Goal: Task Accomplishment & Management: Manage account settings

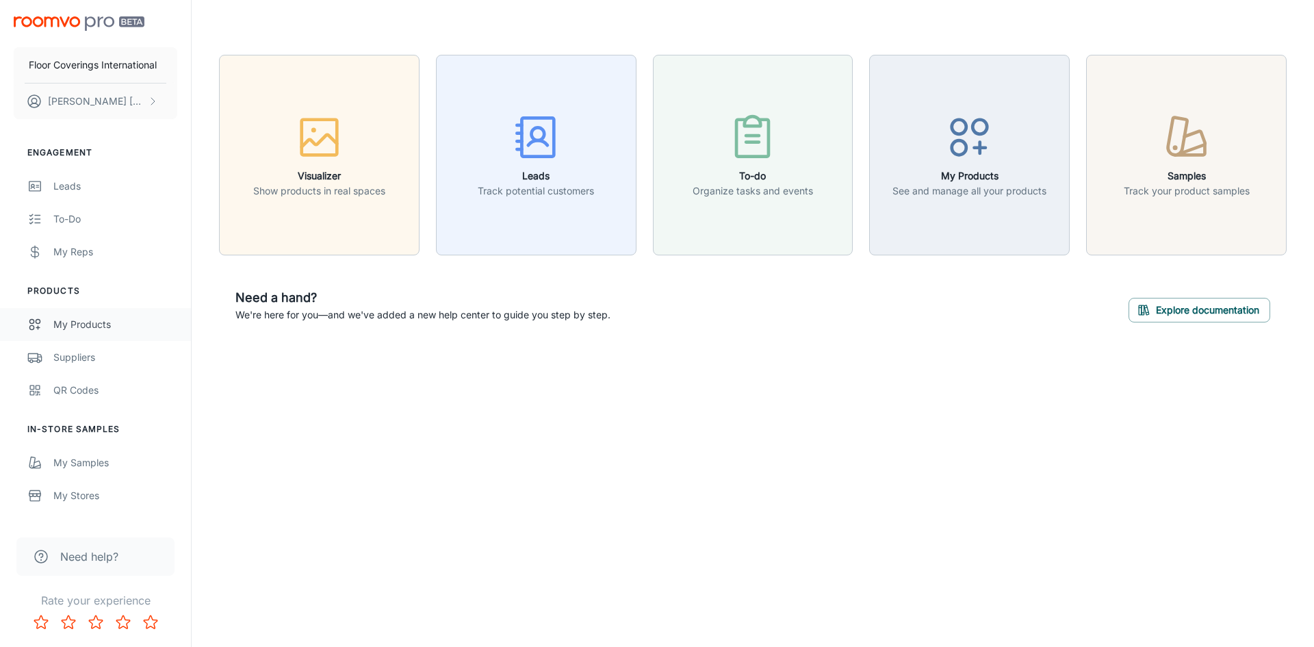
click at [98, 328] on div "My Products" at bounding box center [115, 324] width 124 height 15
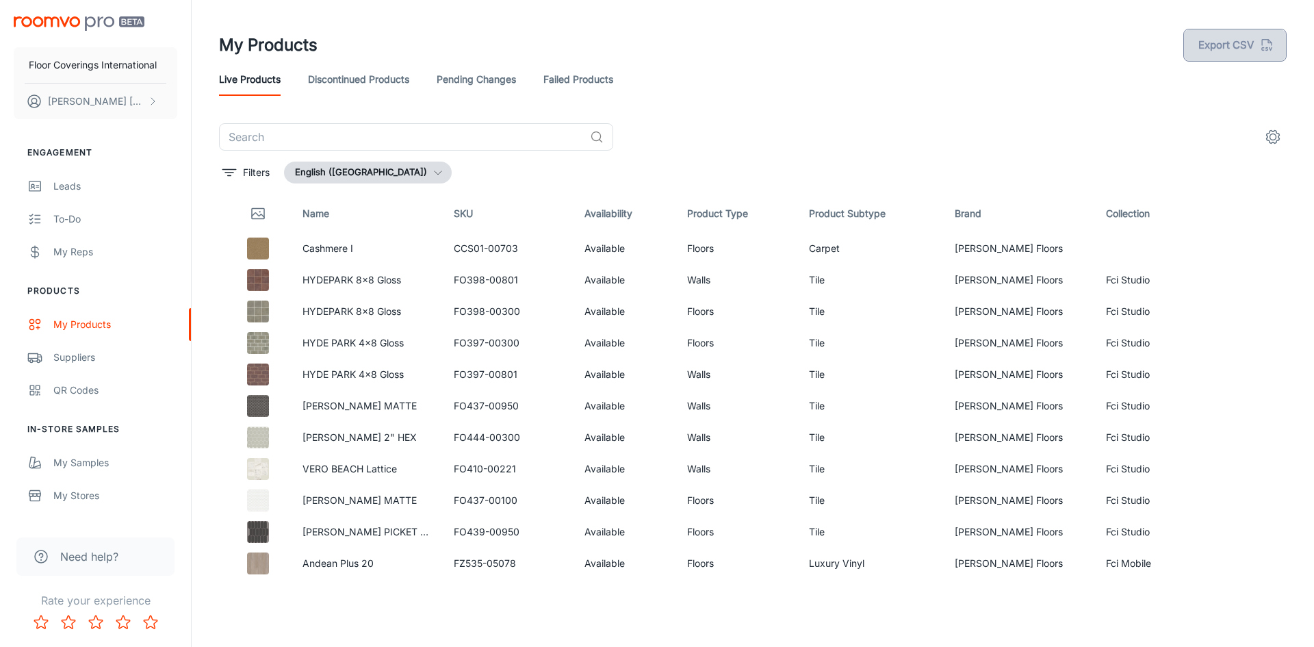
click at [1209, 34] on button "Export CSV" at bounding box center [1234, 45] width 103 height 33
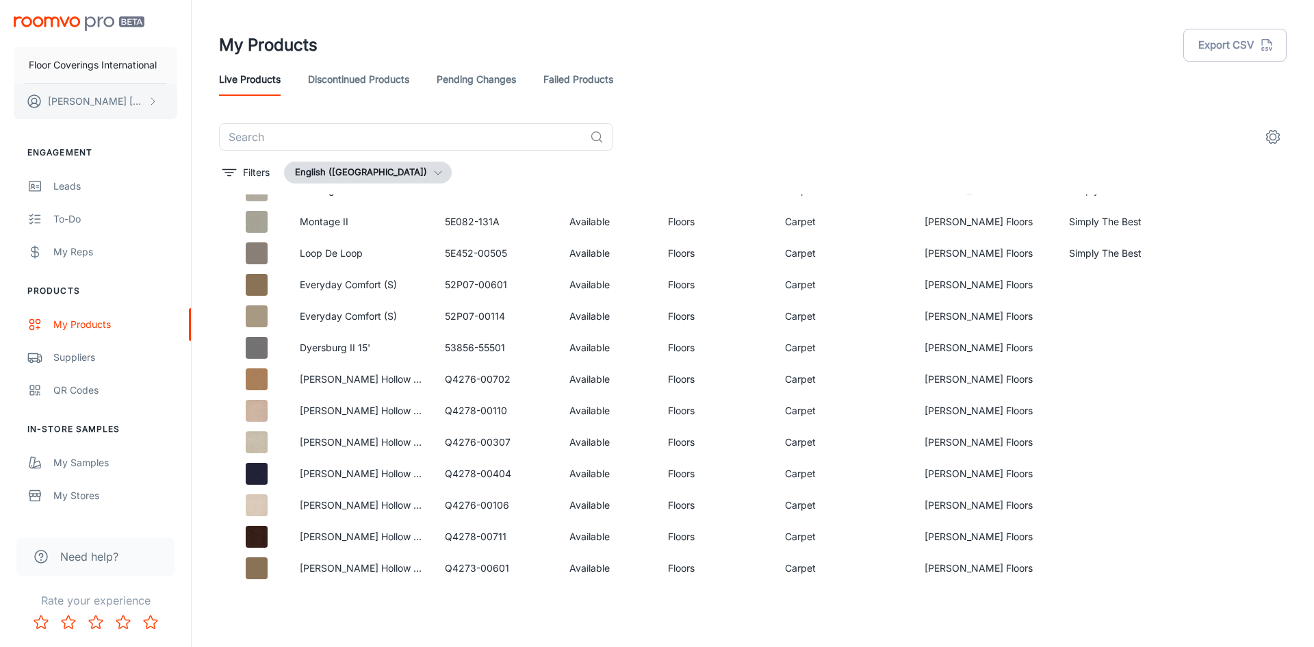
click at [153, 105] on icon "scrollable content" at bounding box center [152, 101] width 11 height 11
click at [142, 158] on div at bounding box center [657, 323] width 1314 height 647
click at [81, 362] on div "Suppliers" at bounding box center [115, 357] width 124 height 15
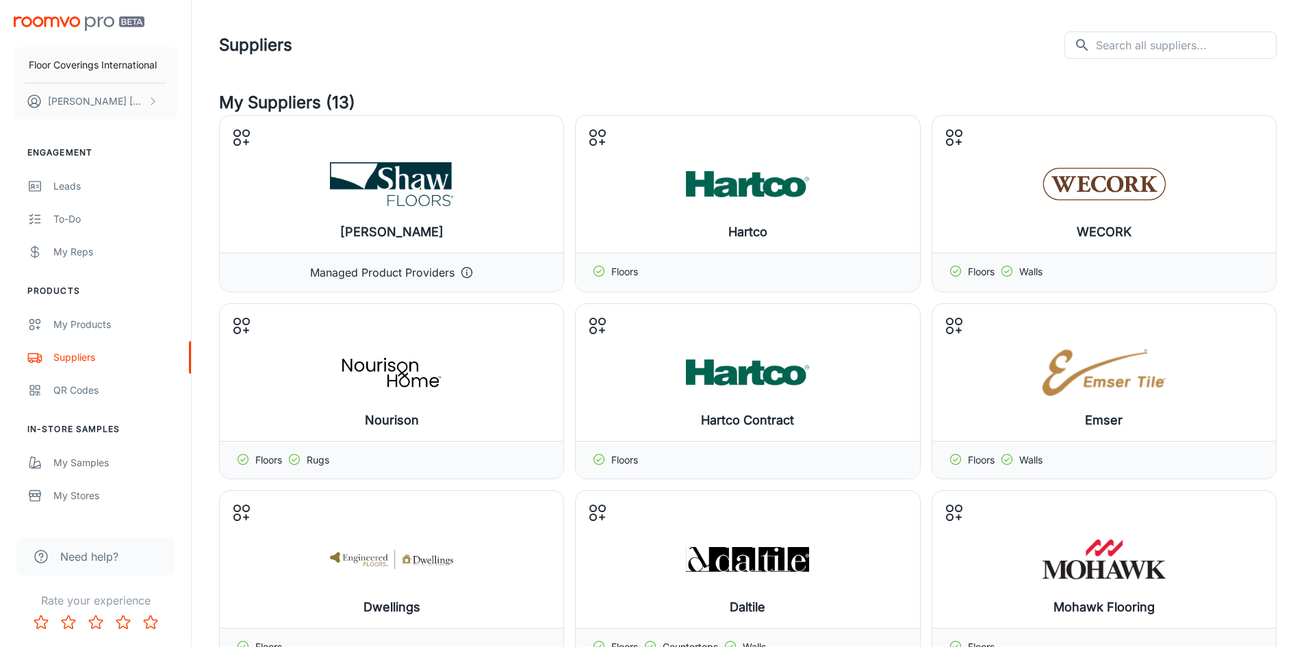
click at [733, 67] on header "Suppliers ​ ​" at bounding box center [748, 45] width 1090 height 90
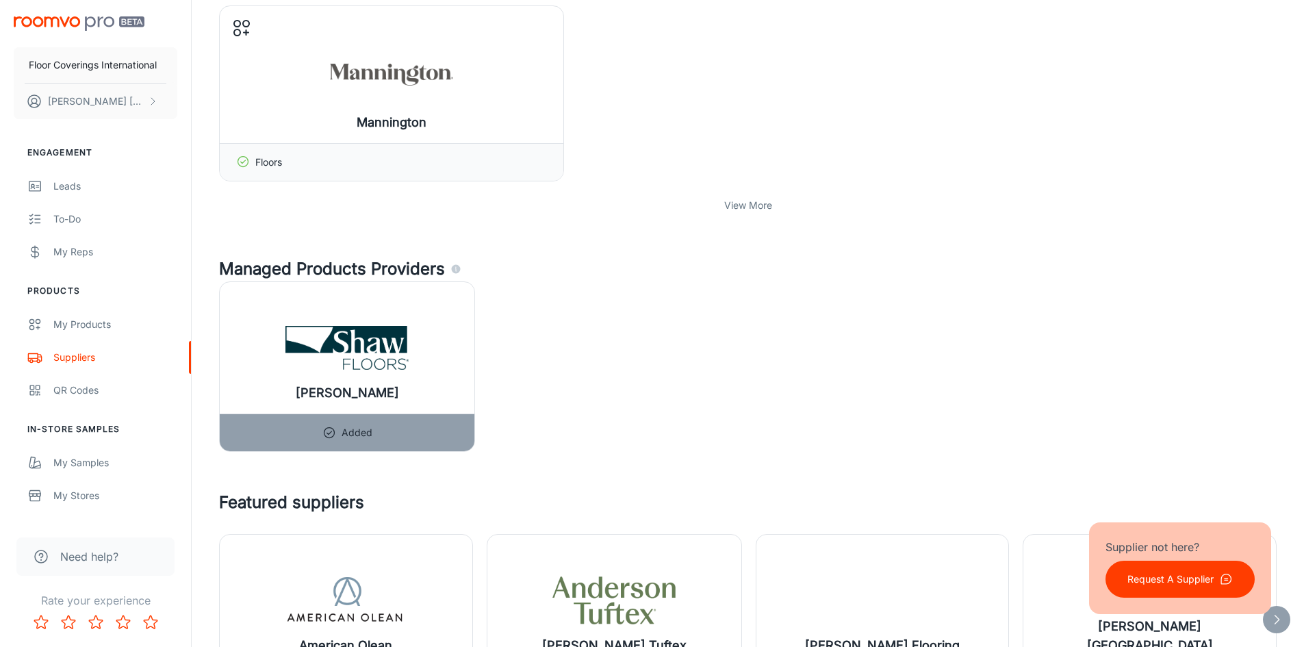
scroll to position [821, 0]
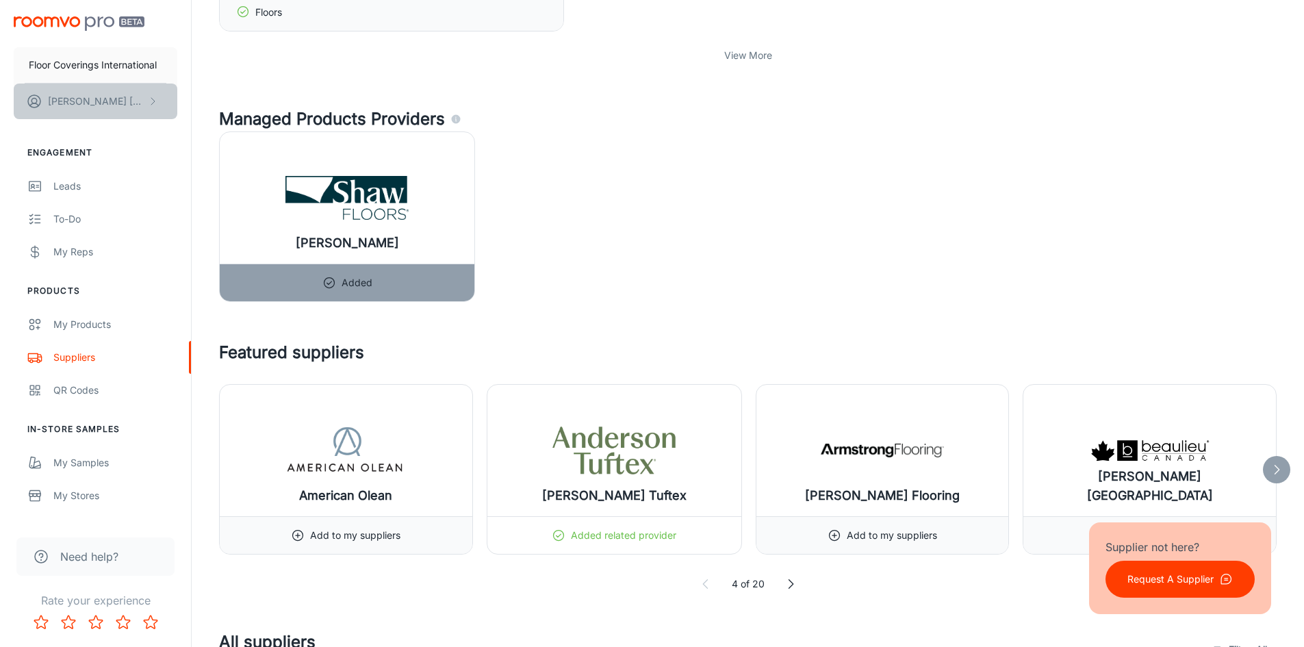
click at [150, 107] on button "[PERSON_NAME]" at bounding box center [96, 101] width 164 height 36
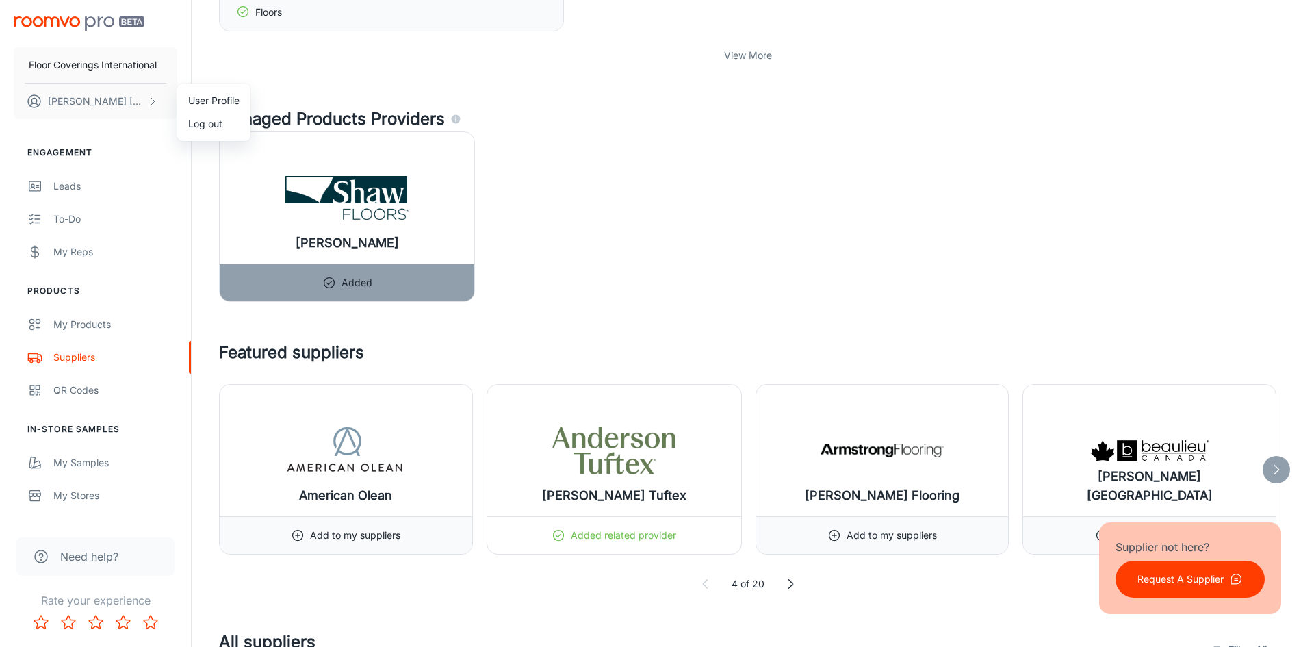
click at [202, 371] on div at bounding box center [657, 323] width 1314 height 647
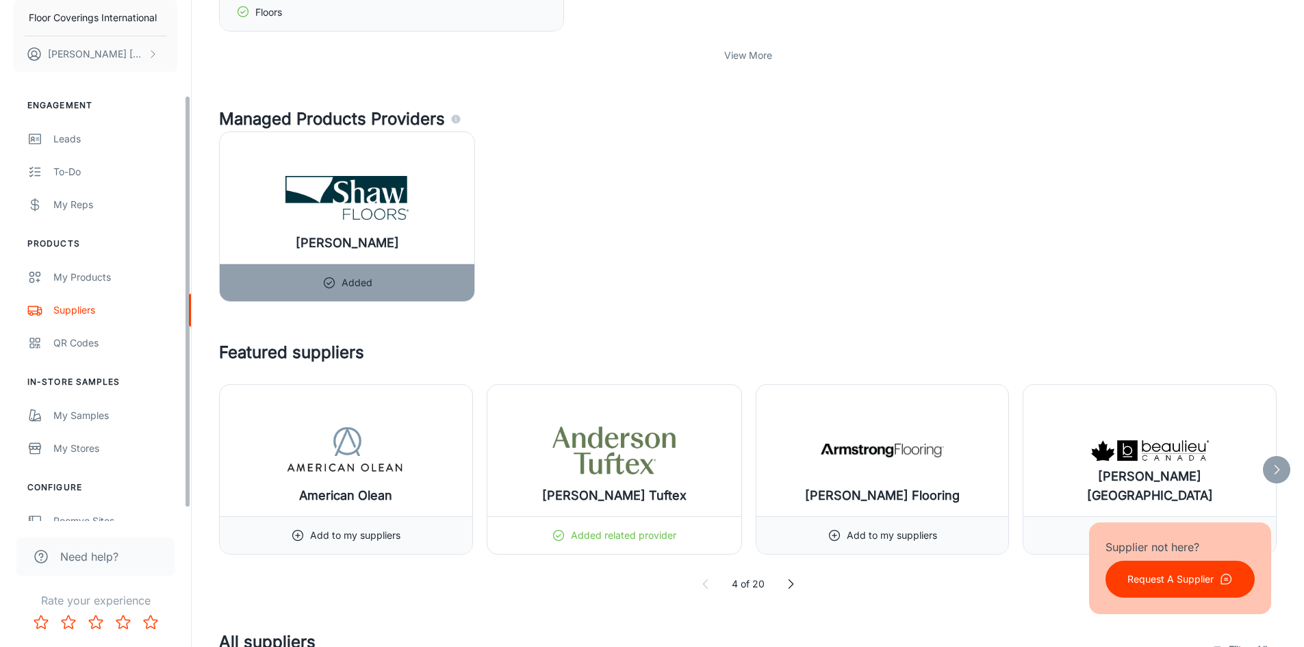
scroll to position [136, 0]
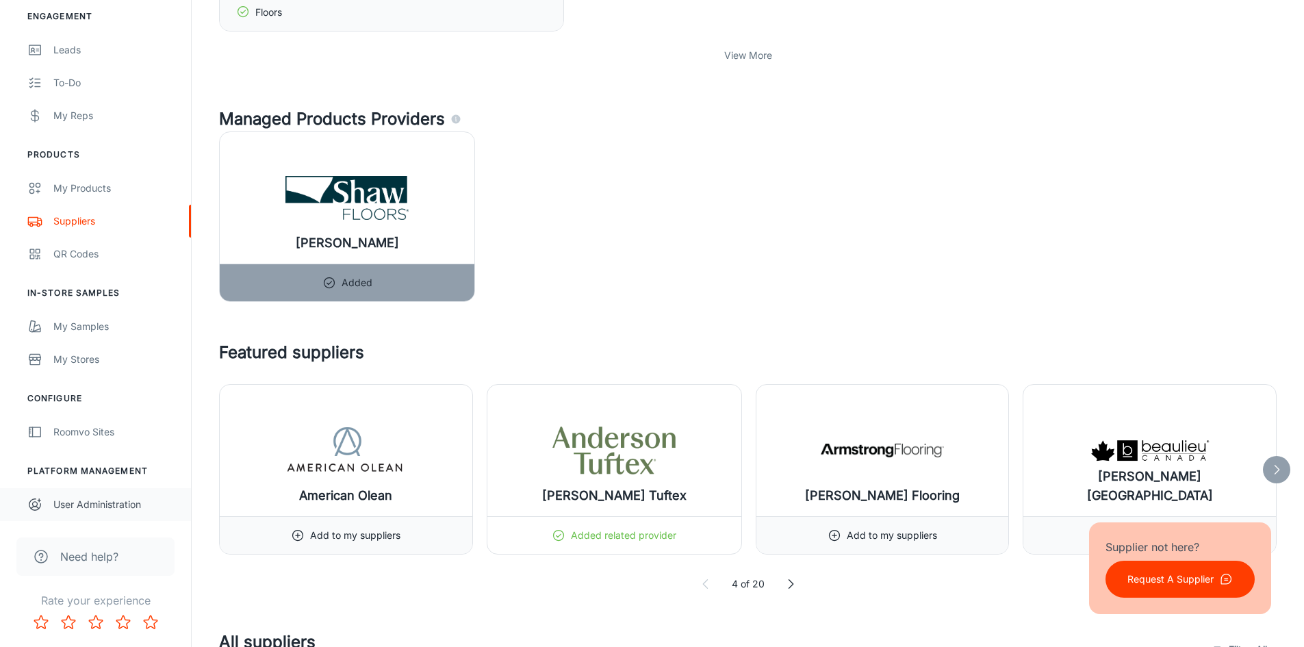
drag, startPoint x: 187, startPoint y: 365, endPoint x: 160, endPoint y: 501, distance: 138.8
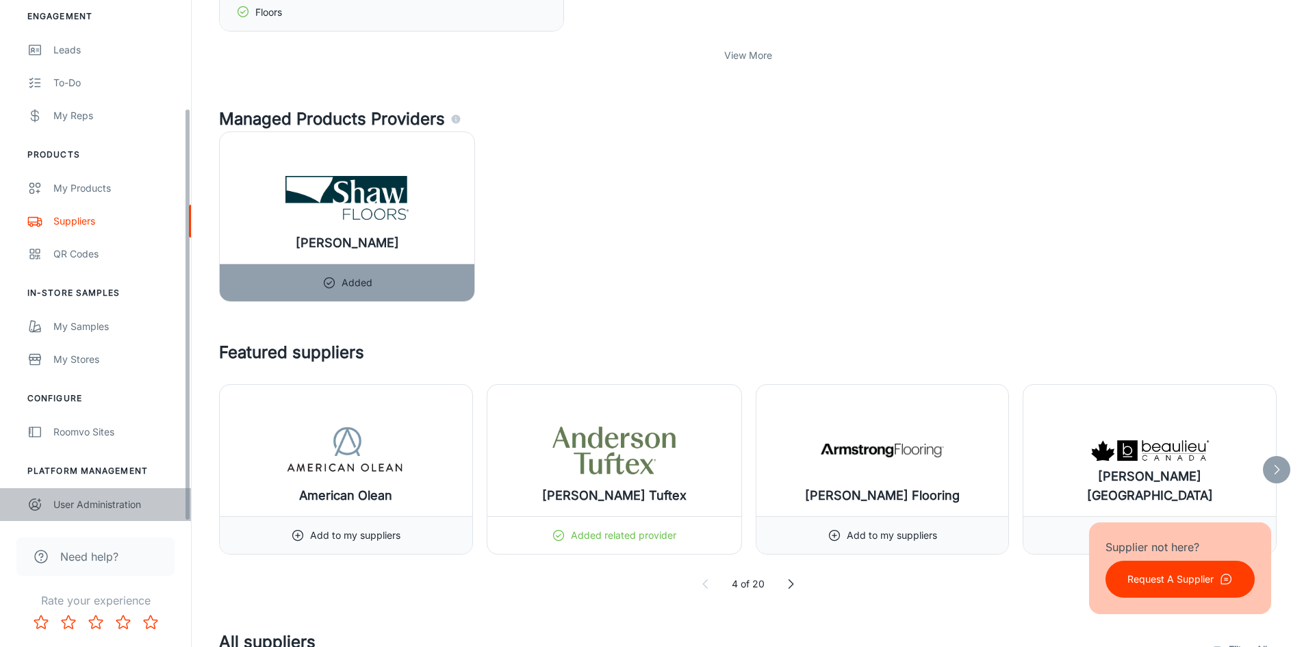
click at [133, 500] on div "User Administration" at bounding box center [115, 504] width 124 height 15
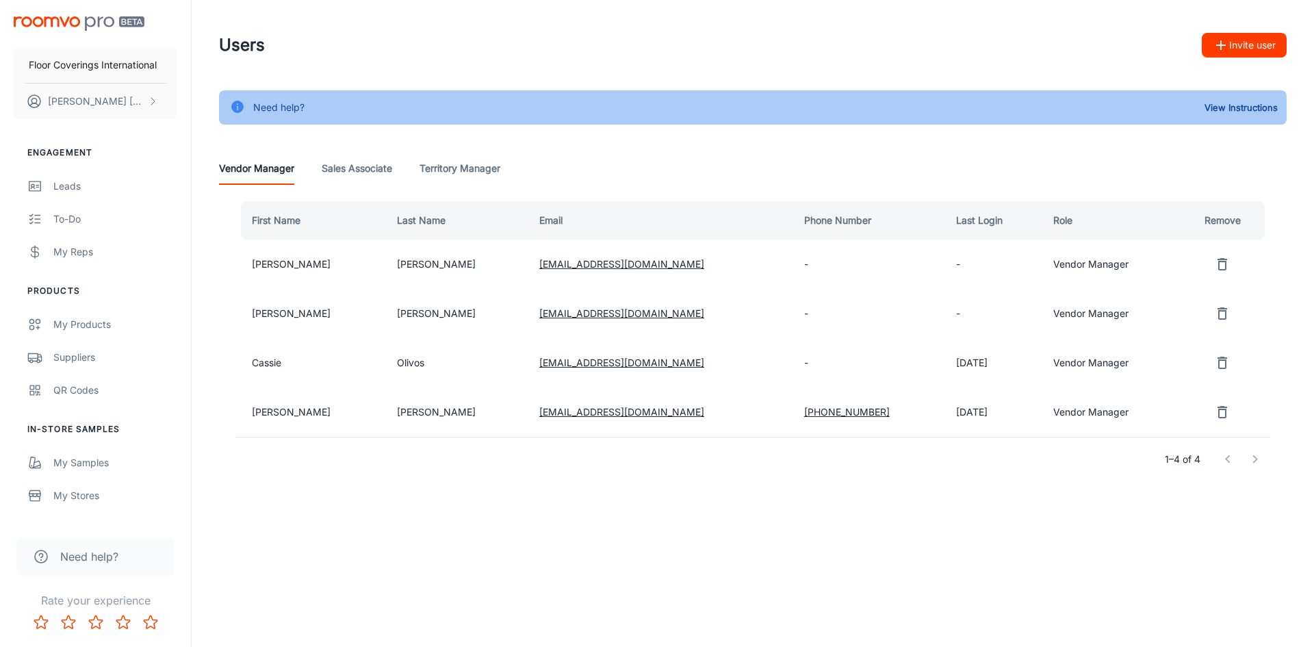
click at [1241, 51] on button "Invite user" at bounding box center [1244, 45] width 85 height 25
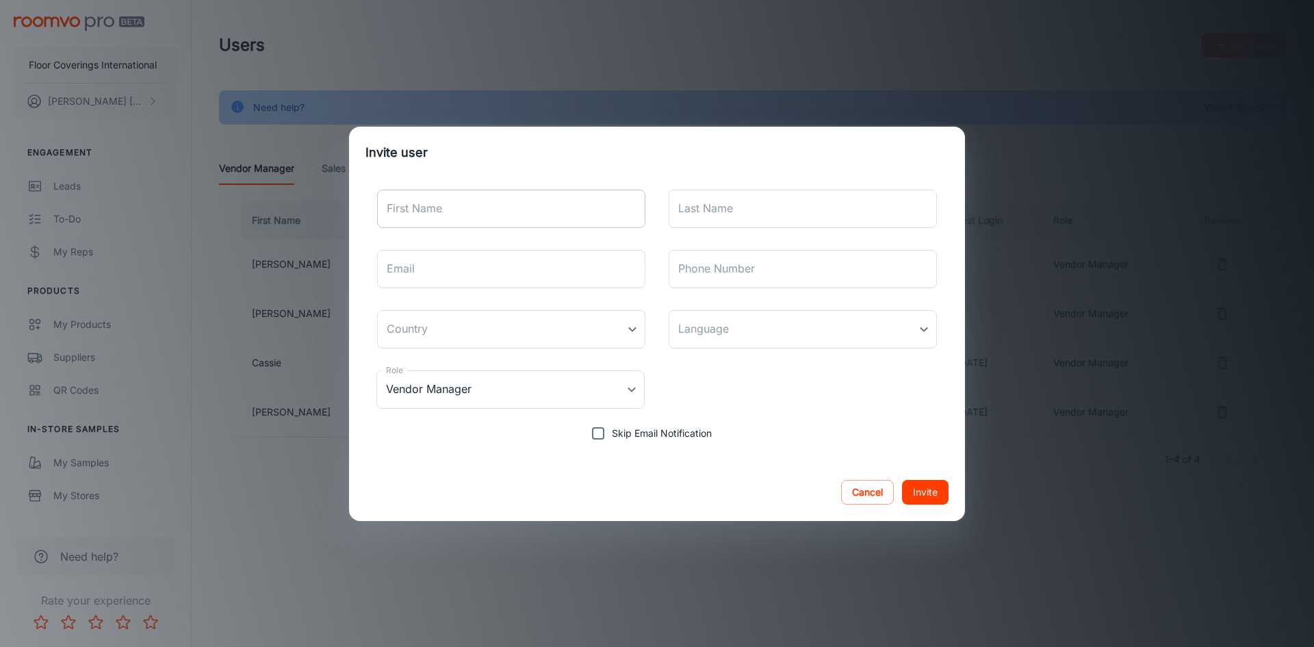
click at [459, 207] on input "First Name" at bounding box center [511, 209] width 268 height 38
type input "[PERSON_NAME]"
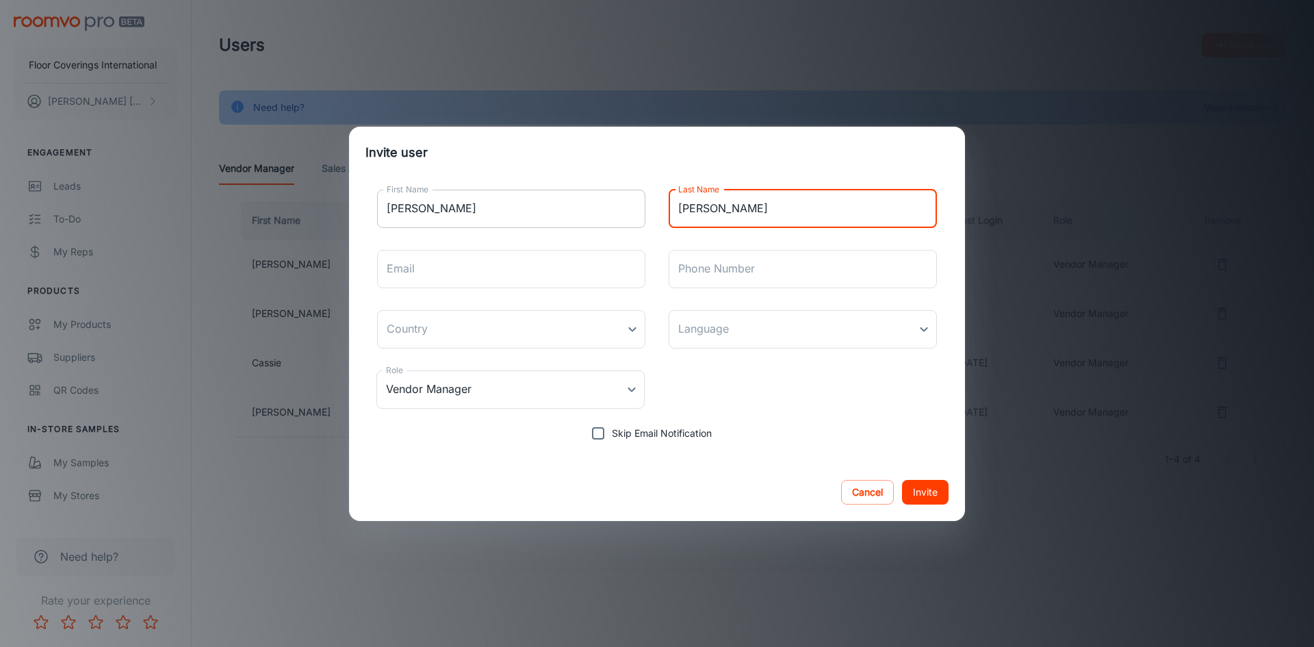
type input "[PERSON_NAME]"
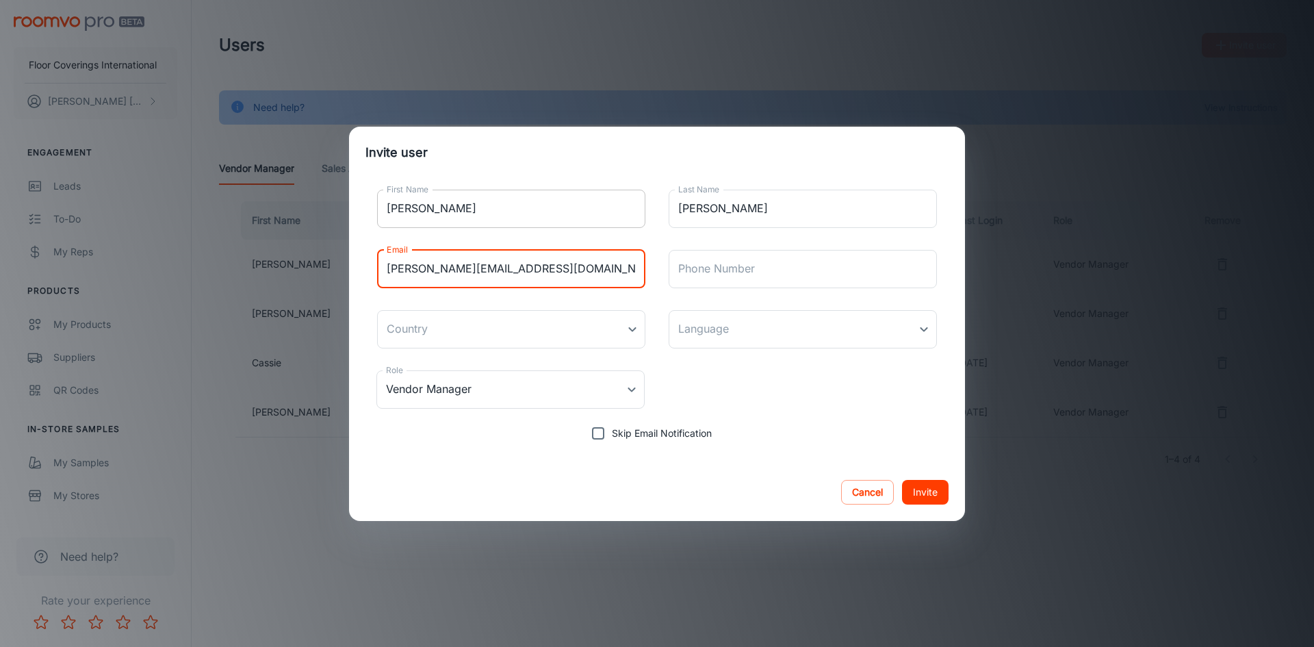
type input "[PERSON_NAME][EMAIL_ADDRESS][DOMAIN_NAME]"
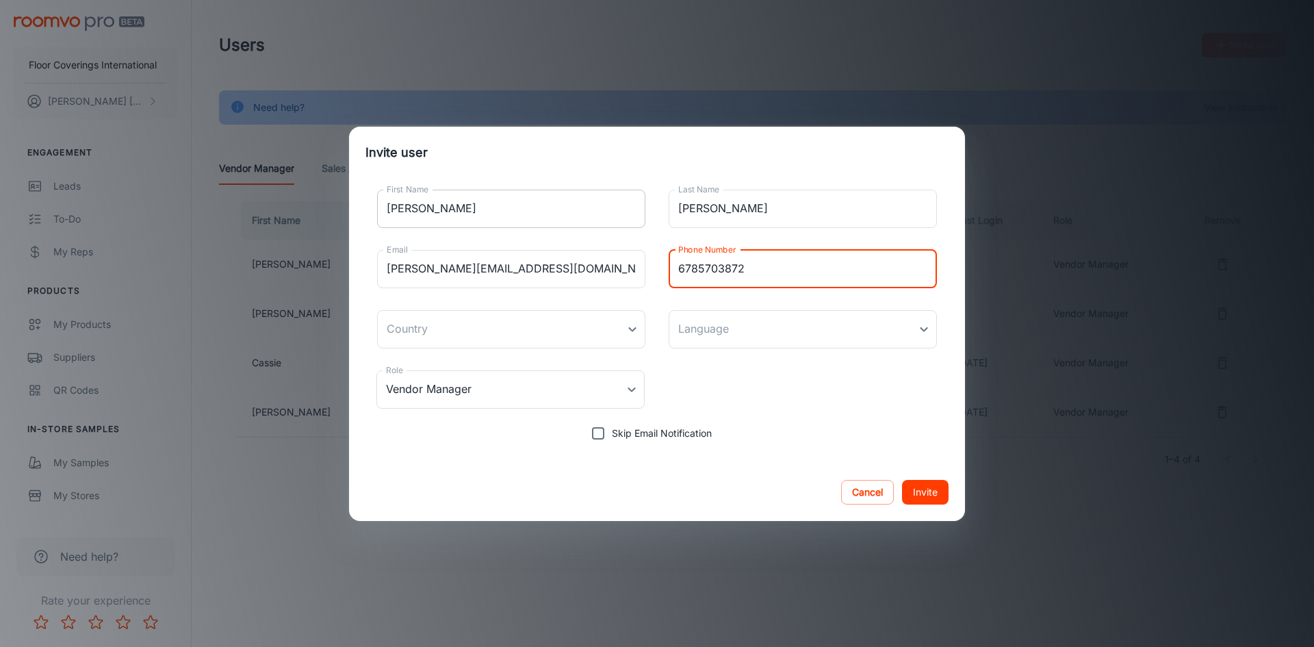
type input "6785703872"
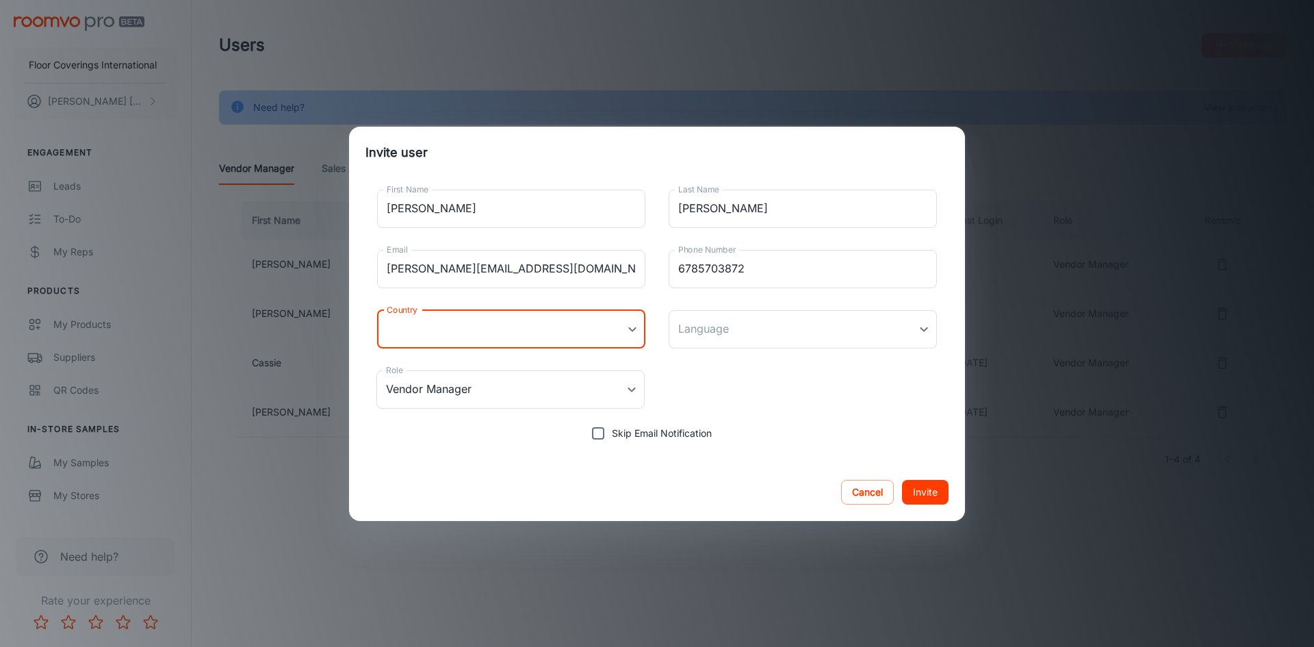
click at [637, 335] on body "Floor Coverings International [PERSON_NAME] Engagement Leads To-do My Reps Prod…" at bounding box center [657, 323] width 1314 height 647
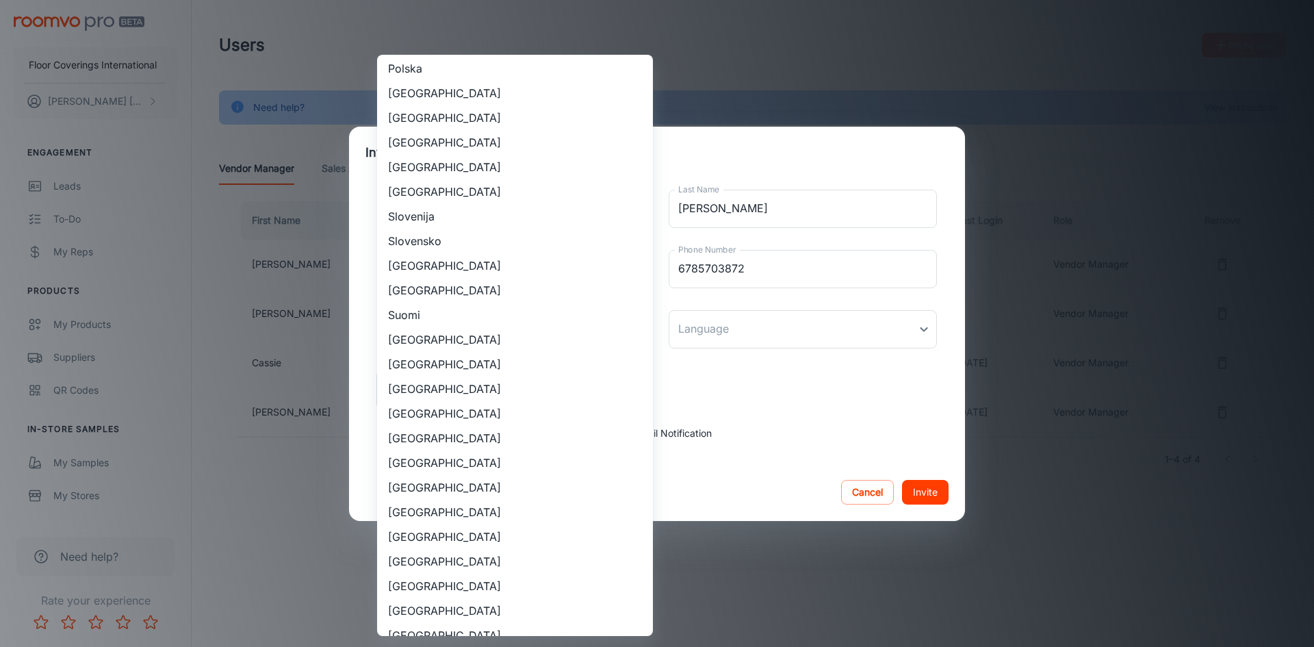
scroll to position [1097, 0]
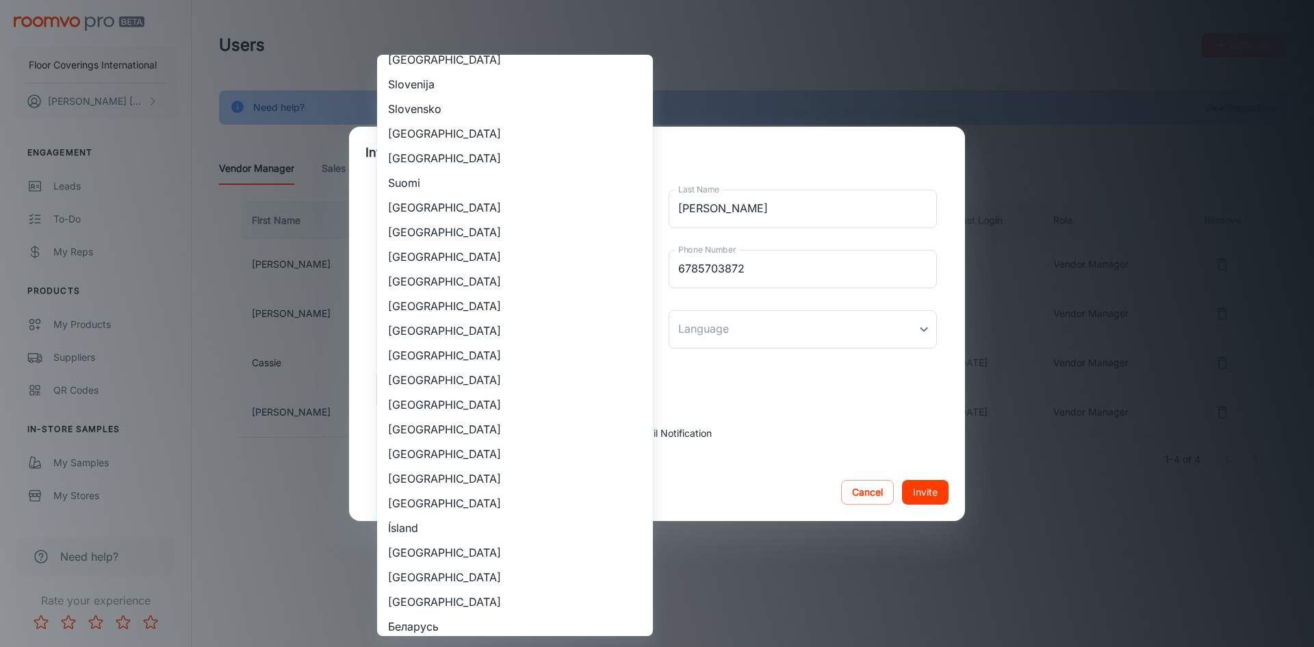
click at [439, 432] on li "[GEOGRAPHIC_DATA]" at bounding box center [515, 429] width 276 height 25
type input "[GEOGRAPHIC_DATA]"
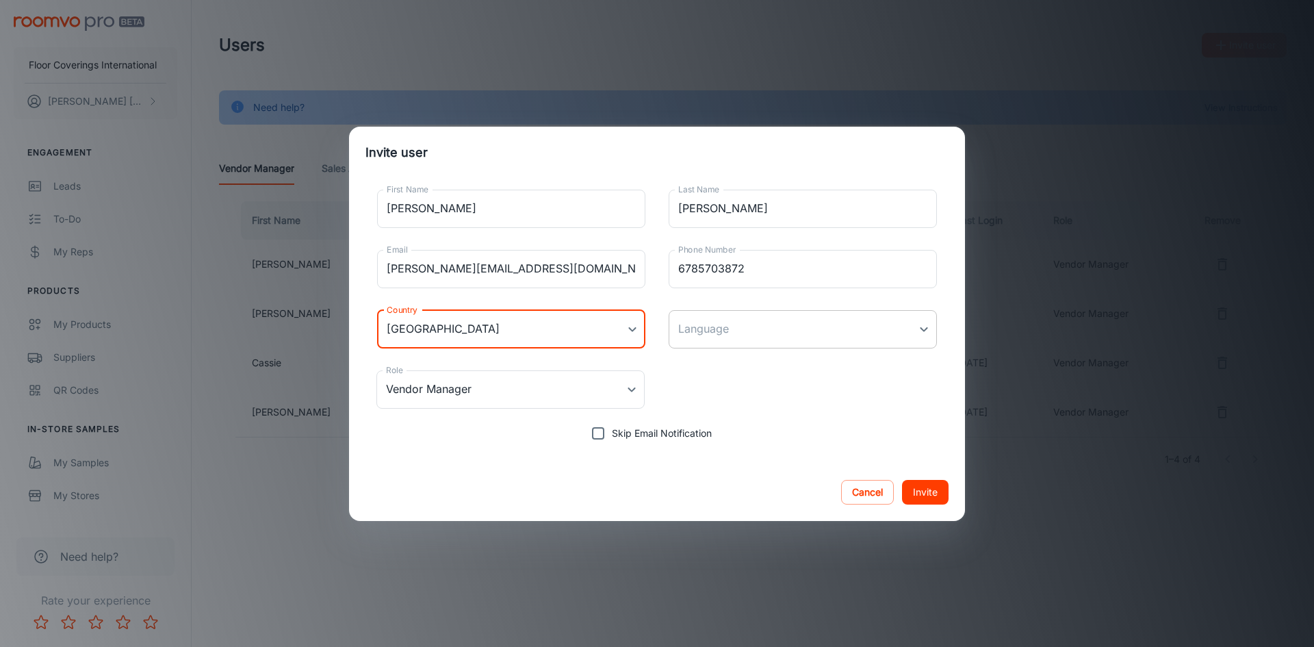
click at [794, 337] on body "Floor Coverings International [PERSON_NAME] Engagement Leads To-do My Reps Prod…" at bounding box center [657, 323] width 1314 height 647
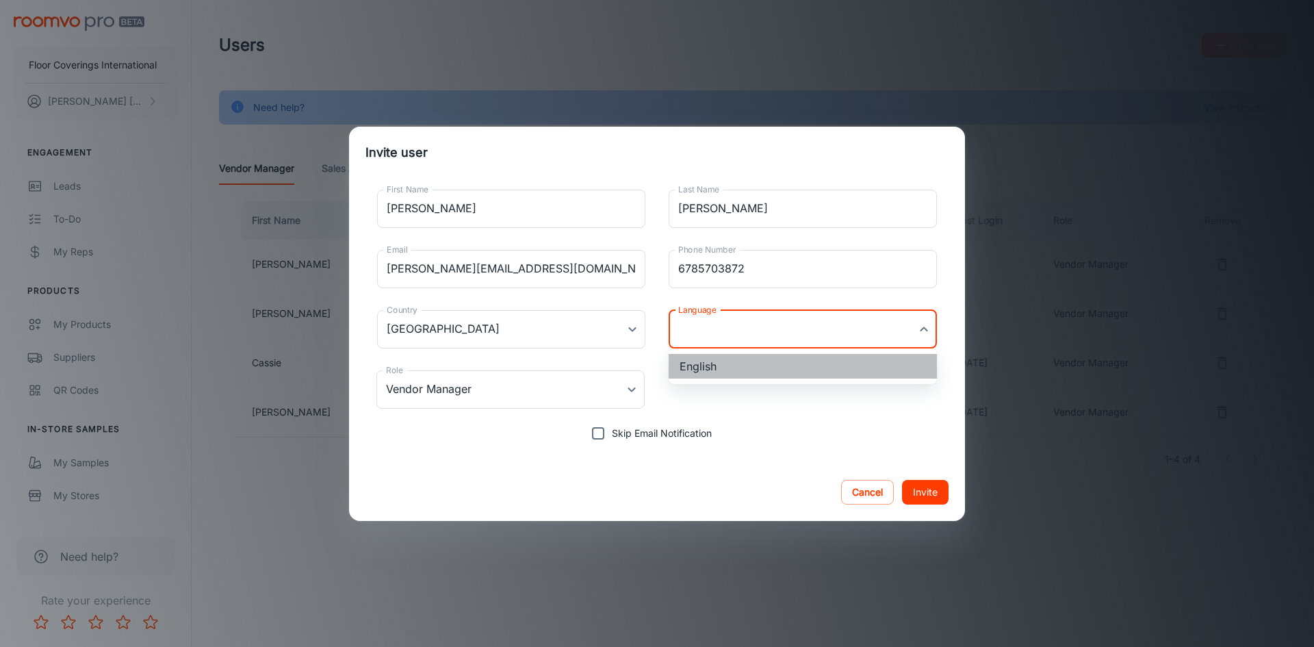
click at [772, 367] on li "English" at bounding box center [803, 366] width 268 height 25
type input "en-us"
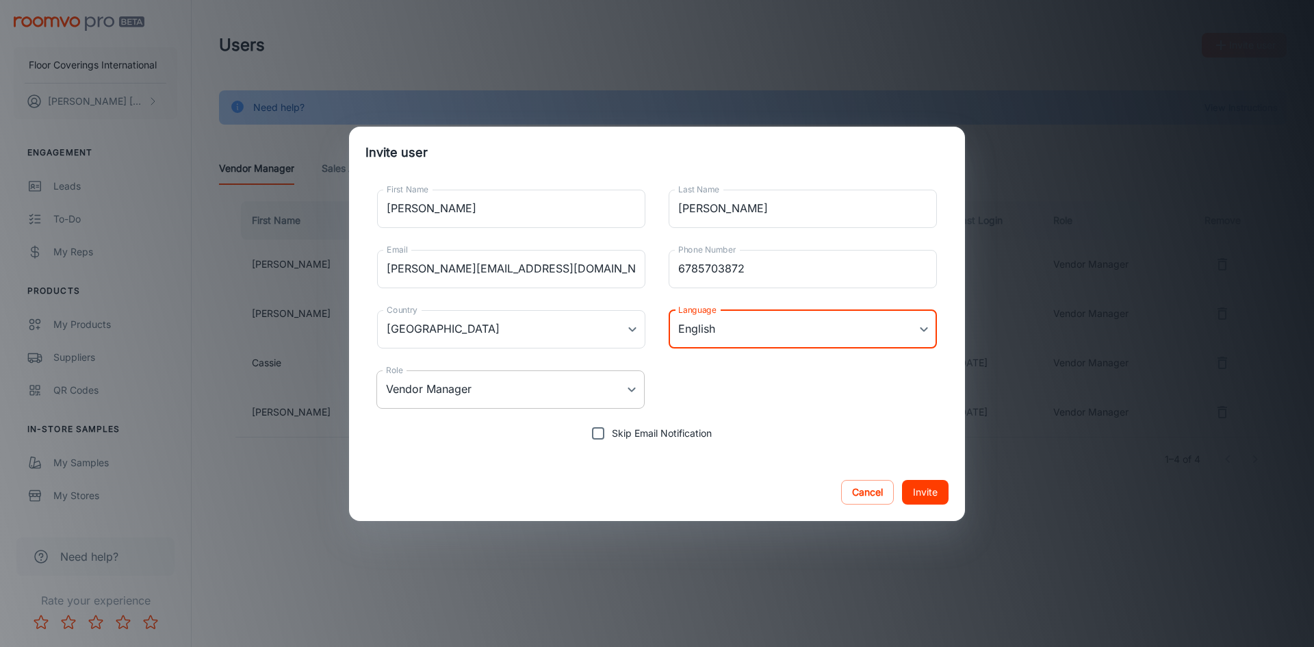
click at [606, 385] on body "Floor Coverings International [PERSON_NAME] Engagement Leads To-do My Reps Prod…" at bounding box center [657, 323] width 1314 height 647
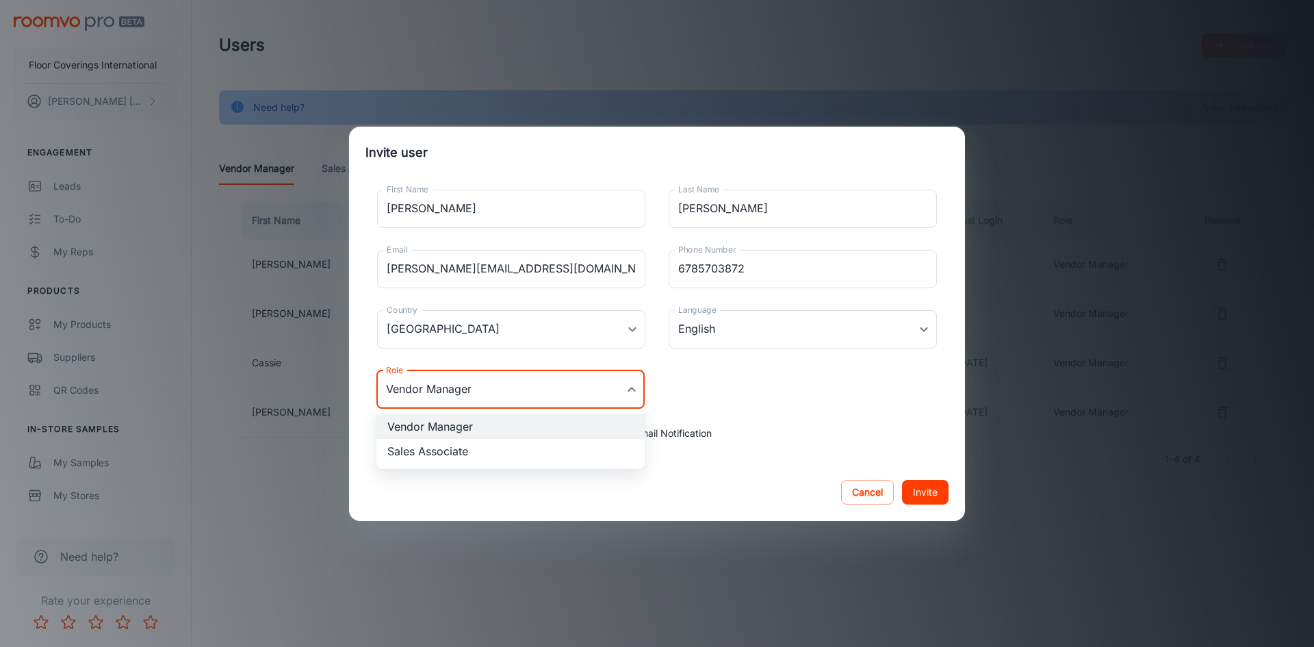
click at [606, 385] on div at bounding box center [657, 323] width 1314 height 647
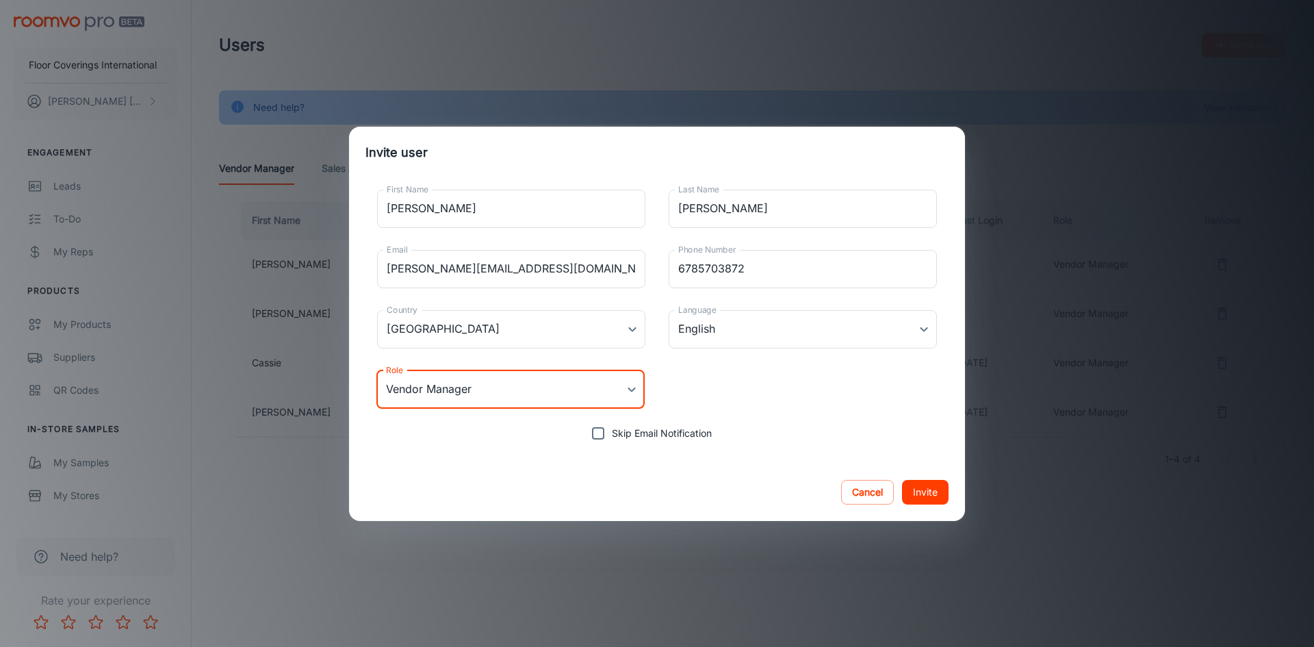
click at [793, 400] on div "Role Vendor Manager Vendor Manager Role" at bounding box center [656, 389] width 583 height 60
click at [918, 485] on button "Invite" at bounding box center [925, 492] width 47 height 25
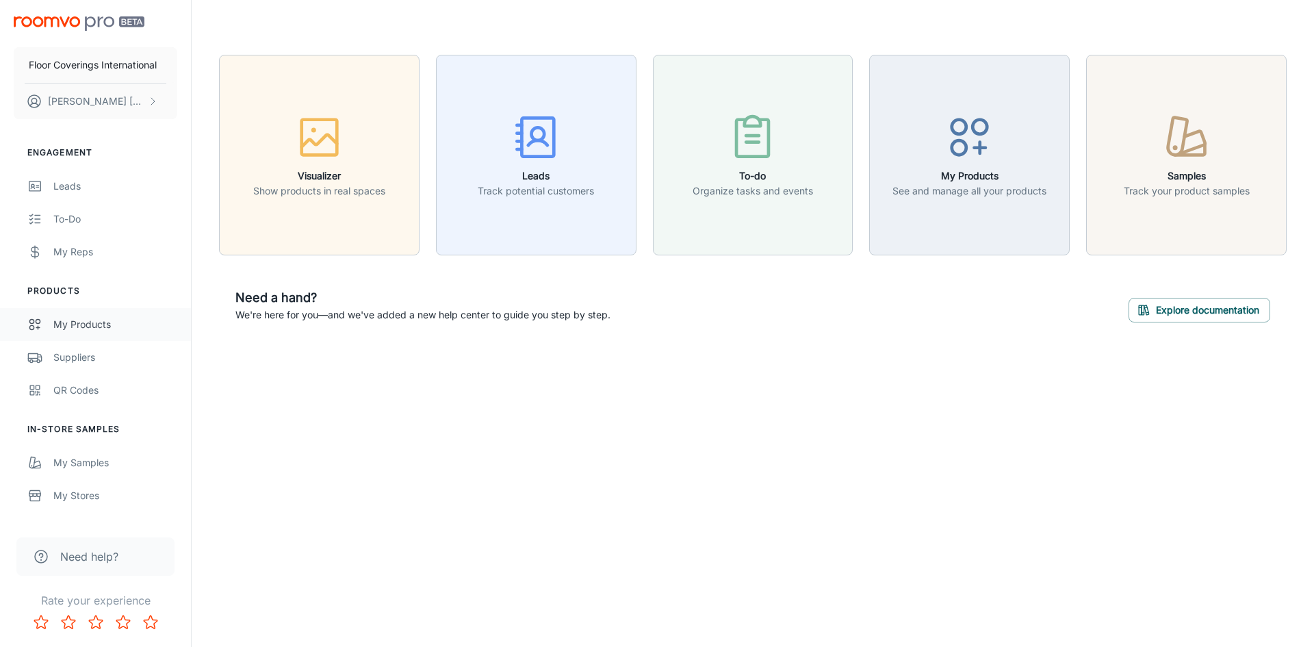
click at [68, 331] on div "My Products" at bounding box center [115, 324] width 124 height 15
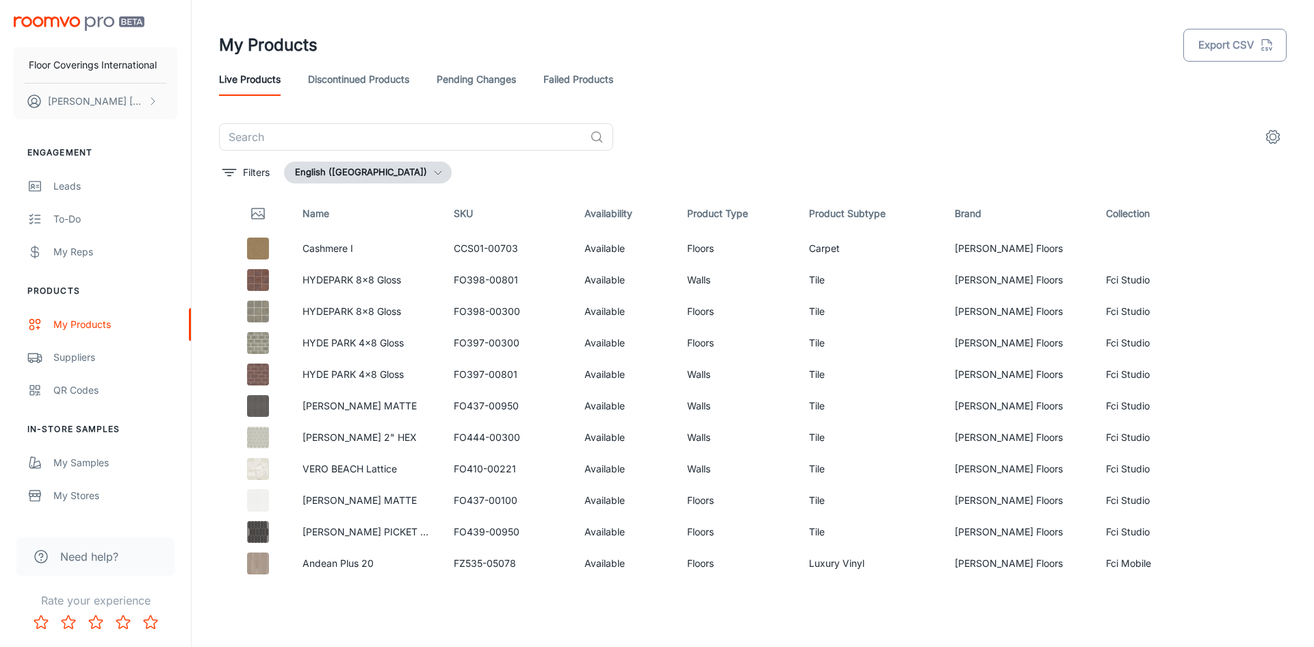
click at [1261, 52] on icon "button" at bounding box center [1266, 45] width 15 height 15
click at [1282, 78] on rect "button" at bounding box center [1283, 81] width 16 height 16
click at [951, 108] on header "My Products Export CSV Live Products Discontinued Products Pending Changes Fail…" at bounding box center [753, 61] width 1100 height 123
click at [1271, 138] on icon "settings" at bounding box center [1273, 137] width 16 height 16
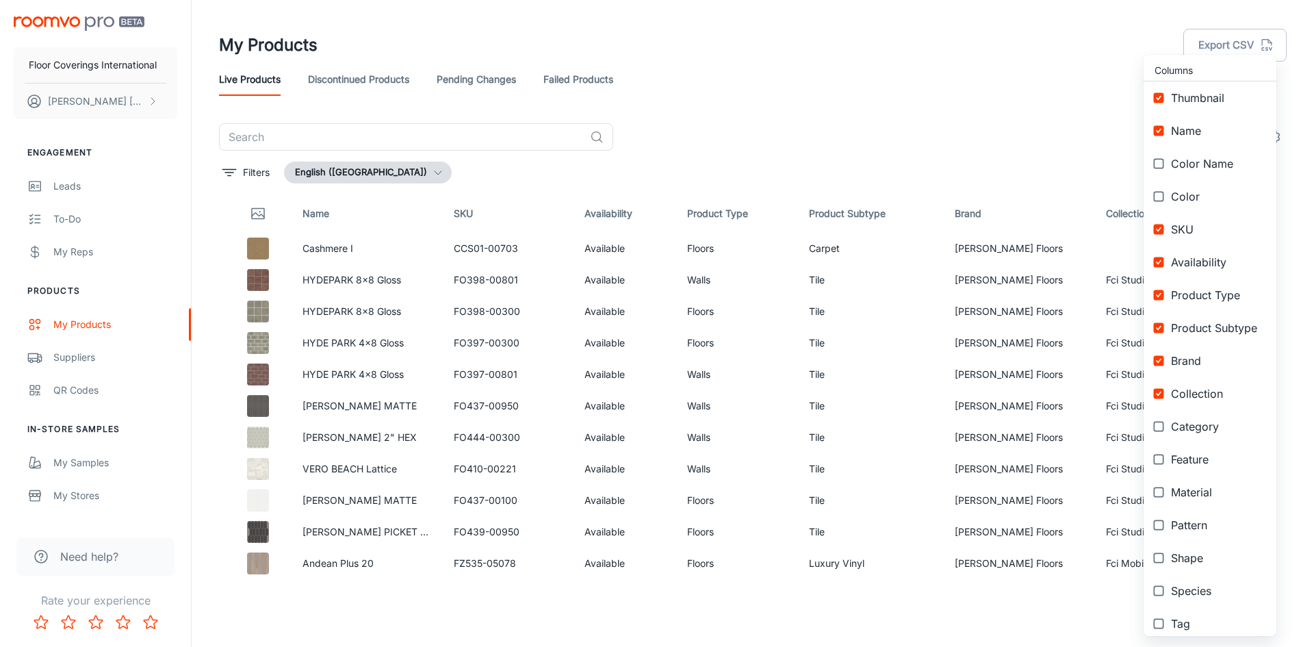
click at [1050, 99] on div at bounding box center [657, 323] width 1314 height 647
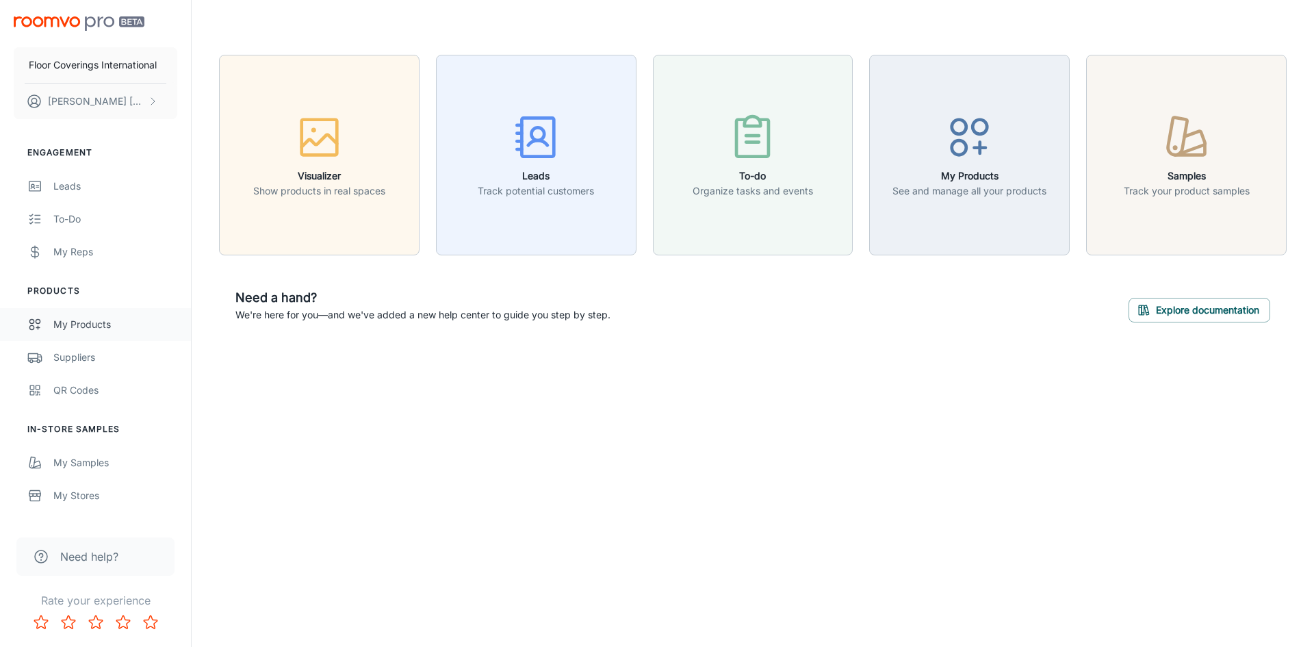
click at [108, 324] on div "My Products" at bounding box center [115, 324] width 124 height 15
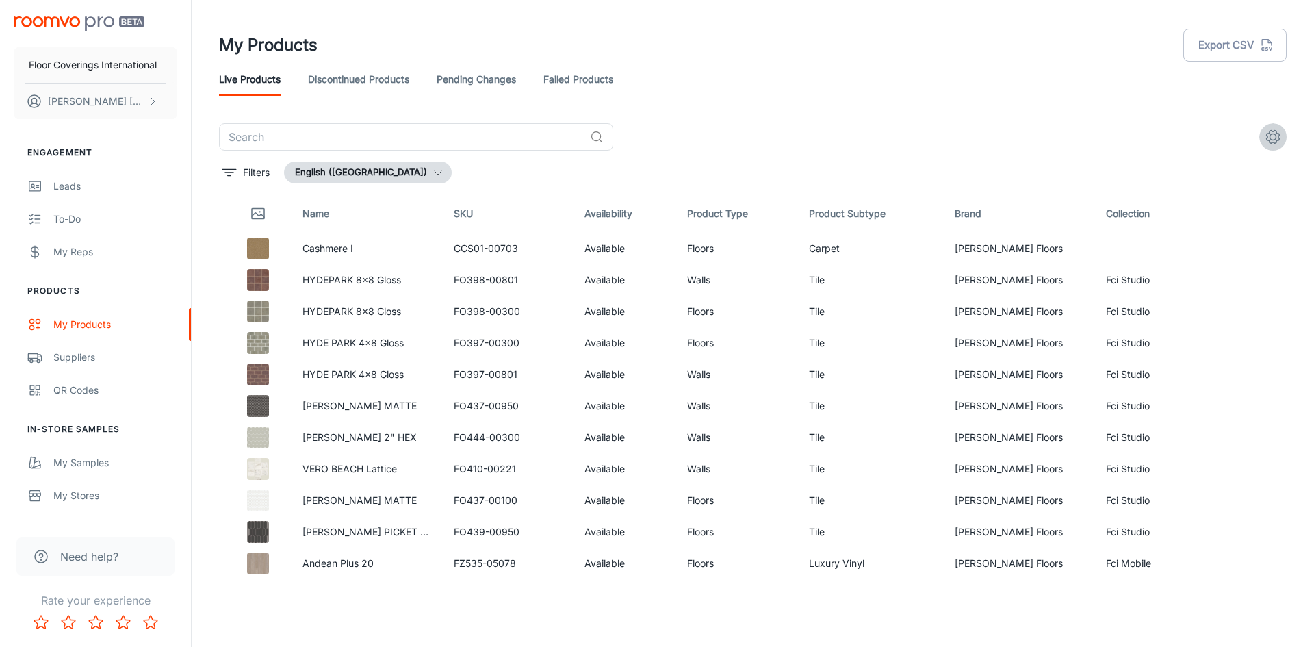
click at [1274, 137] on icon "settings" at bounding box center [1273, 137] width 16 height 16
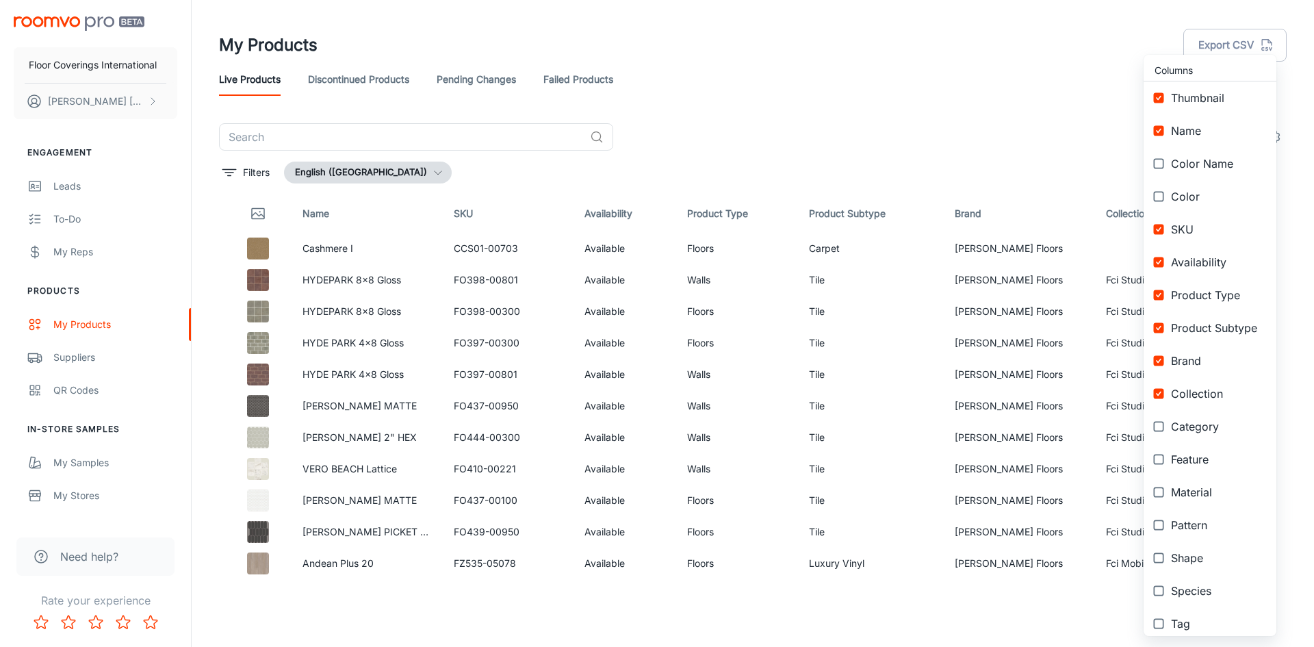
click at [1202, 163] on span "Color Name" at bounding box center [1218, 163] width 94 height 16
checkbox input "true"
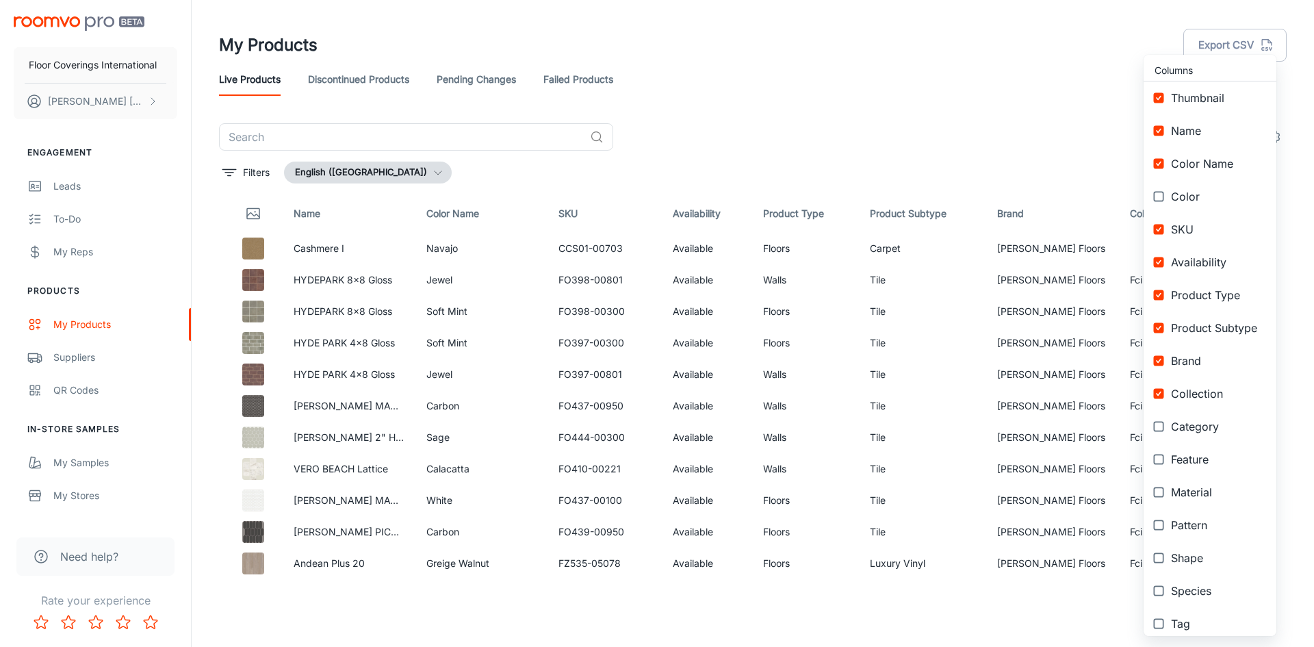
click at [1189, 194] on span "Color" at bounding box center [1218, 196] width 94 height 16
checkbox input "true"
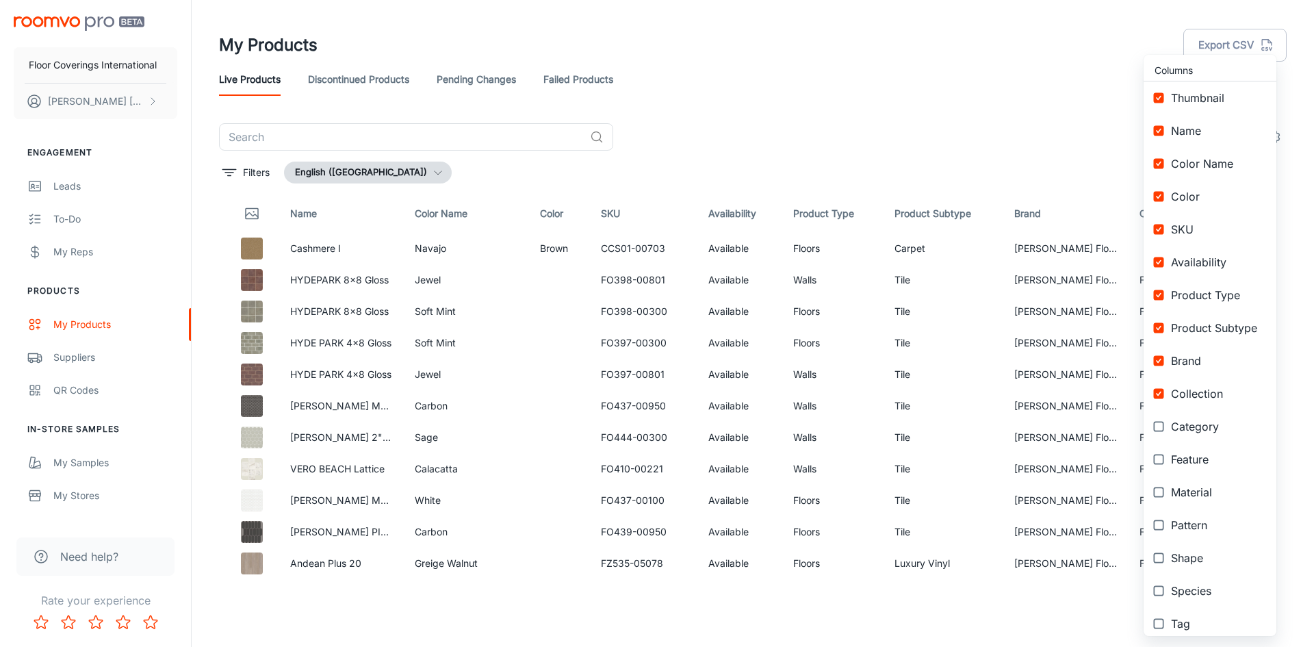
click at [1213, 427] on span "Category" at bounding box center [1218, 426] width 94 height 16
checkbox input "true"
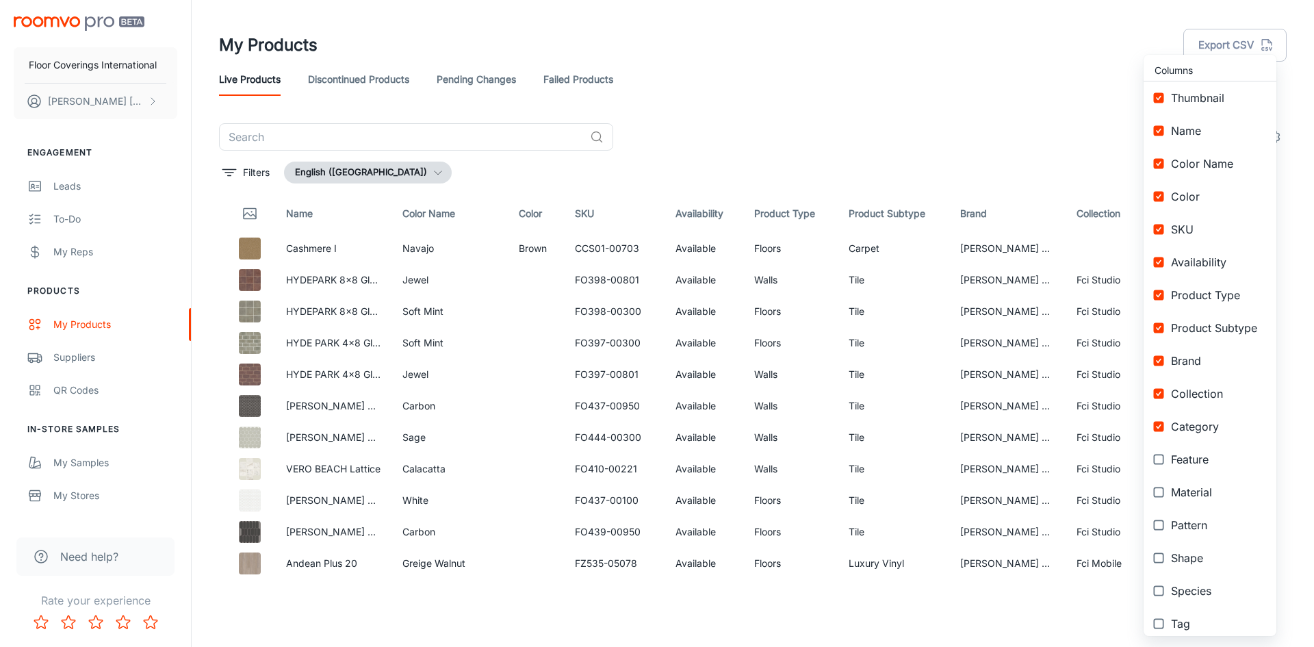
click at [1195, 461] on span "Feature" at bounding box center [1218, 459] width 94 height 16
checkbox input "true"
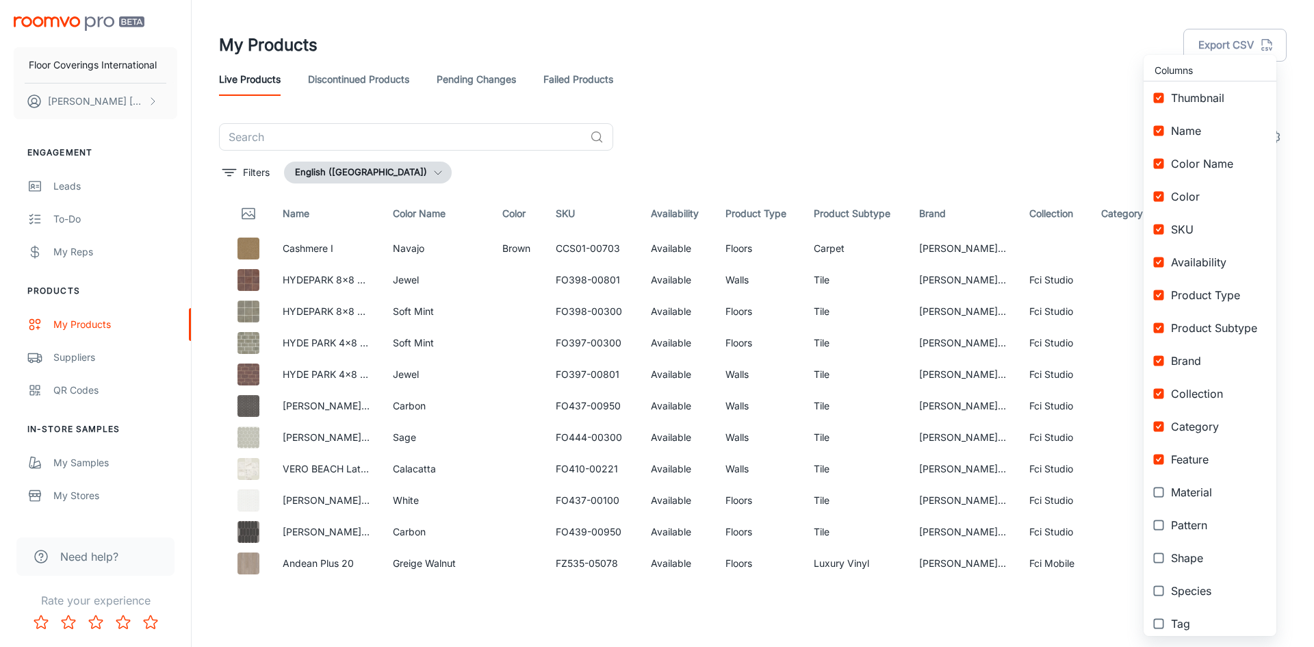
click at [1196, 490] on span "Material" at bounding box center [1218, 492] width 94 height 16
checkbox input "true"
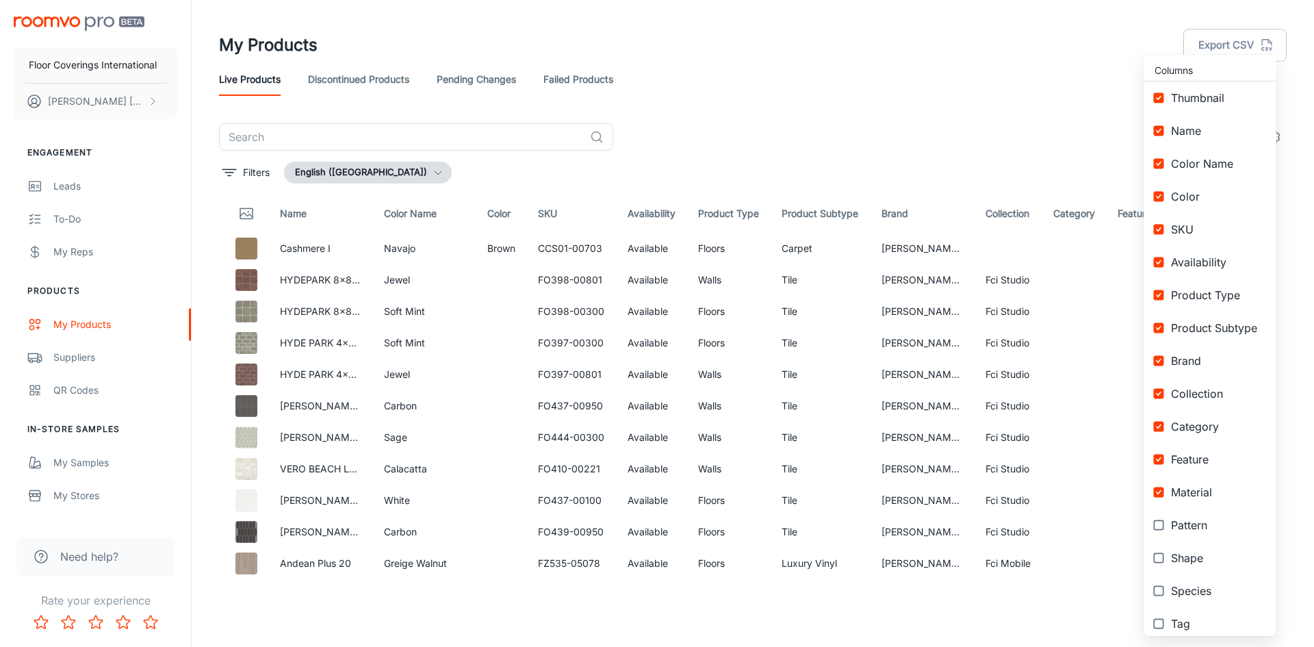
click at [1198, 529] on span "Pattern" at bounding box center [1218, 525] width 94 height 16
checkbox input "true"
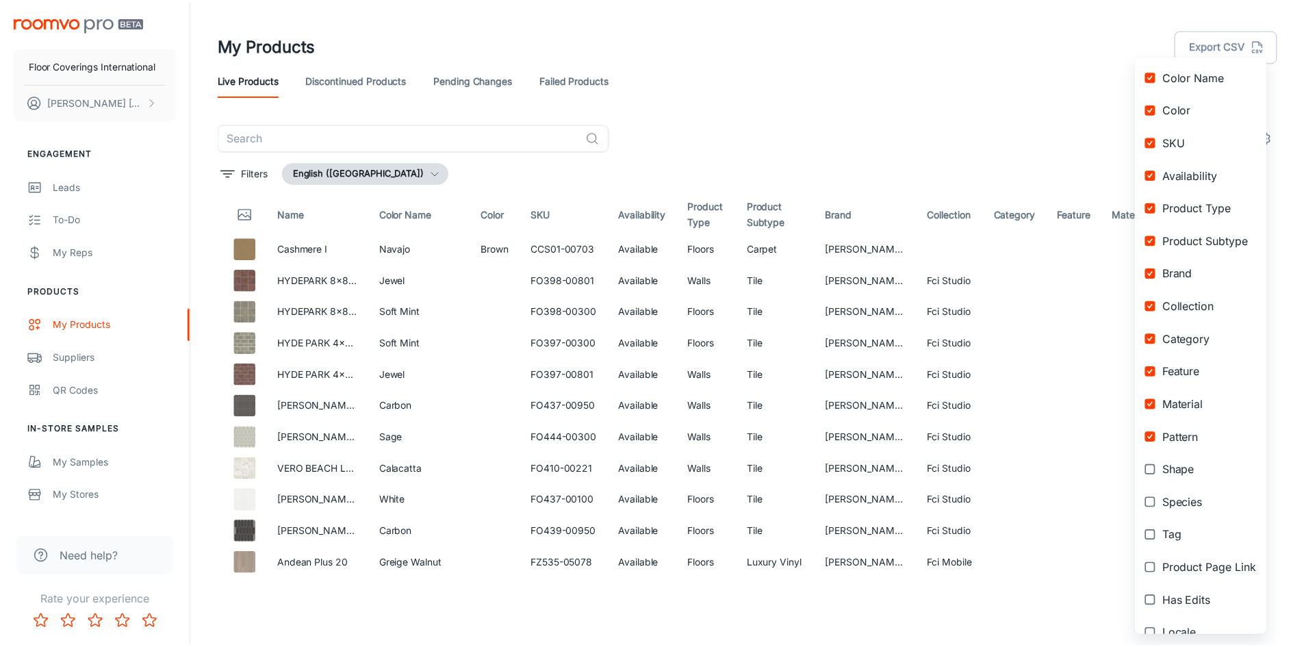
scroll to position [108, 0]
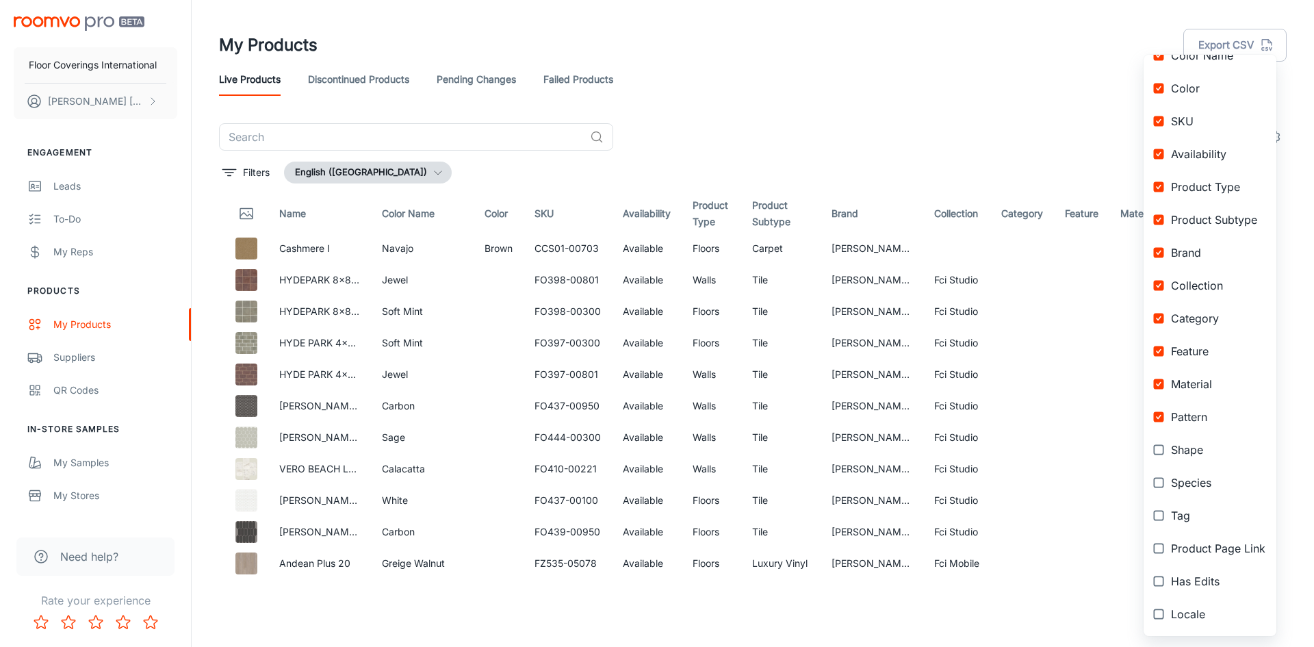
click at [1185, 485] on span "Species" at bounding box center [1218, 482] width 94 height 16
checkbox input "true"
click at [1242, 548] on span "Product Page Link" at bounding box center [1218, 548] width 94 height 16
checkbox input "true"
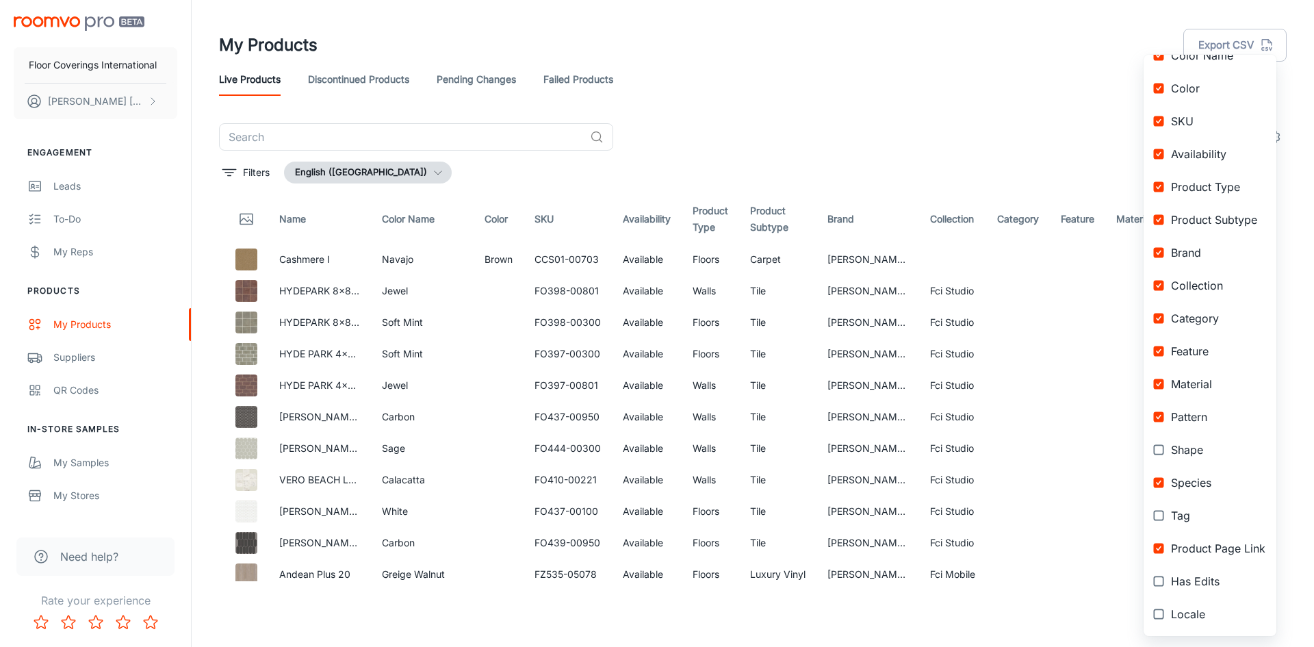
click at [1031, 42] on div at bounding box center [657, 323] width 1314 height 647
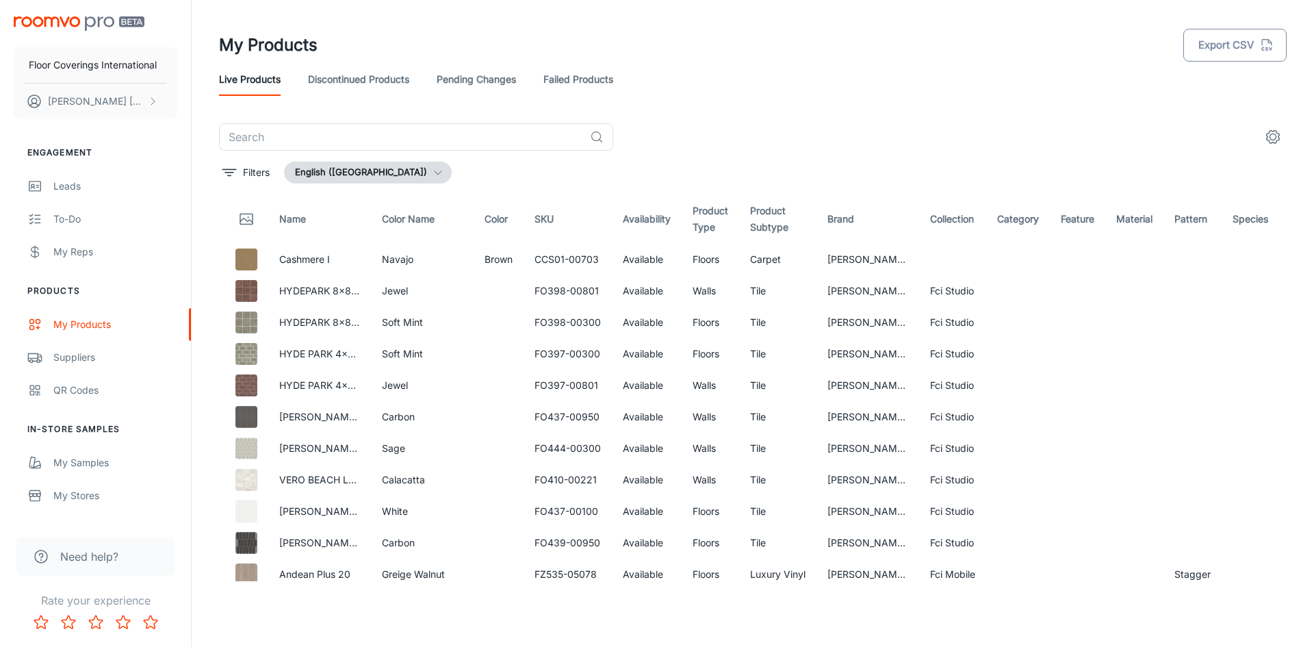
click at [1237, 43] on button "Export CSV" at bounding box center [1234, 45] width 103 height 33
click at [1008, 125] on div "​" at bounding box center [753, 136] width 1068 height 27
click at [1272, 137] on icon "settings" at bounding box center [1273, 137] width 16 height 16
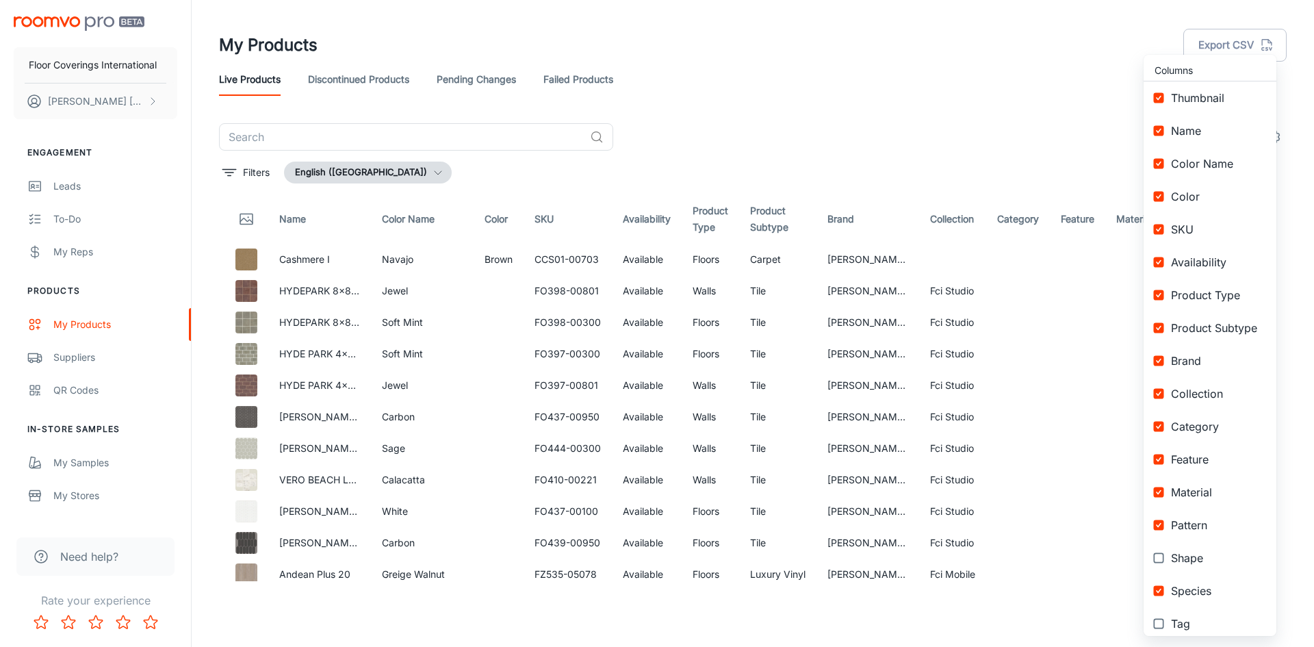
click at [841, 104] on div at bounding box center [657, 323] width 1314 height 647
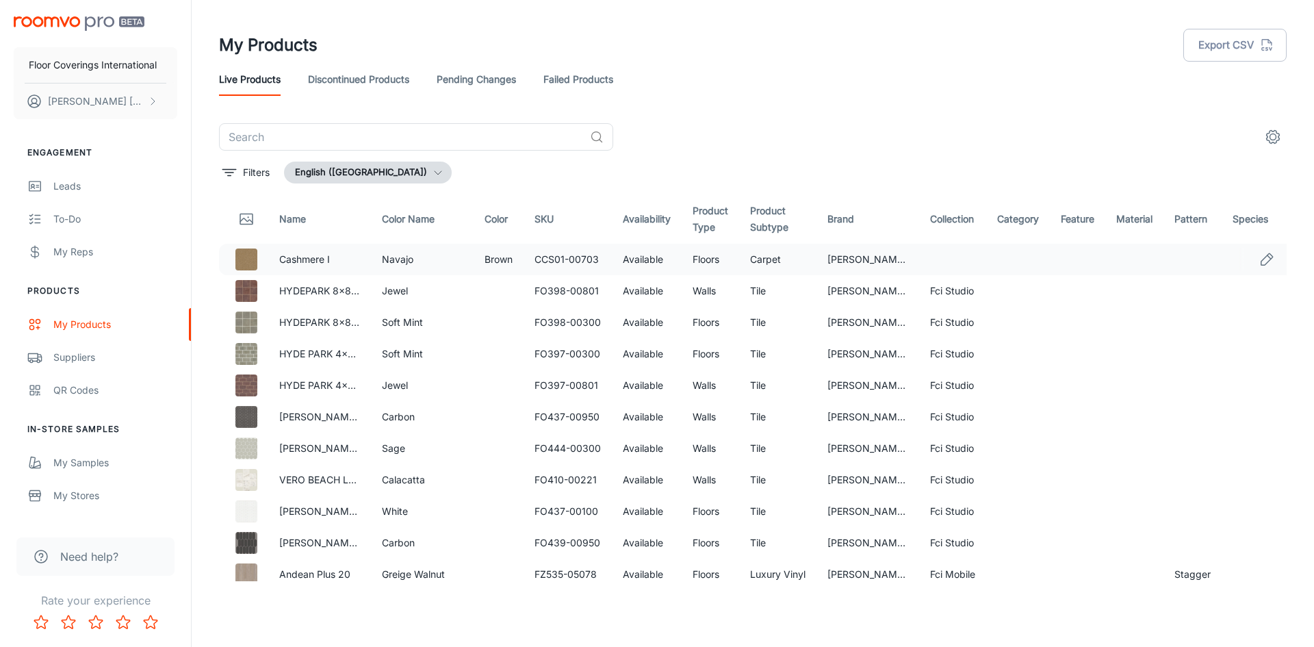
click at [246, 262] on img at bounding box center [246, 259] width 22 height 22
click at [106, 548] on span "Need help?" at bounding box center [89, 556] width 58 height 16
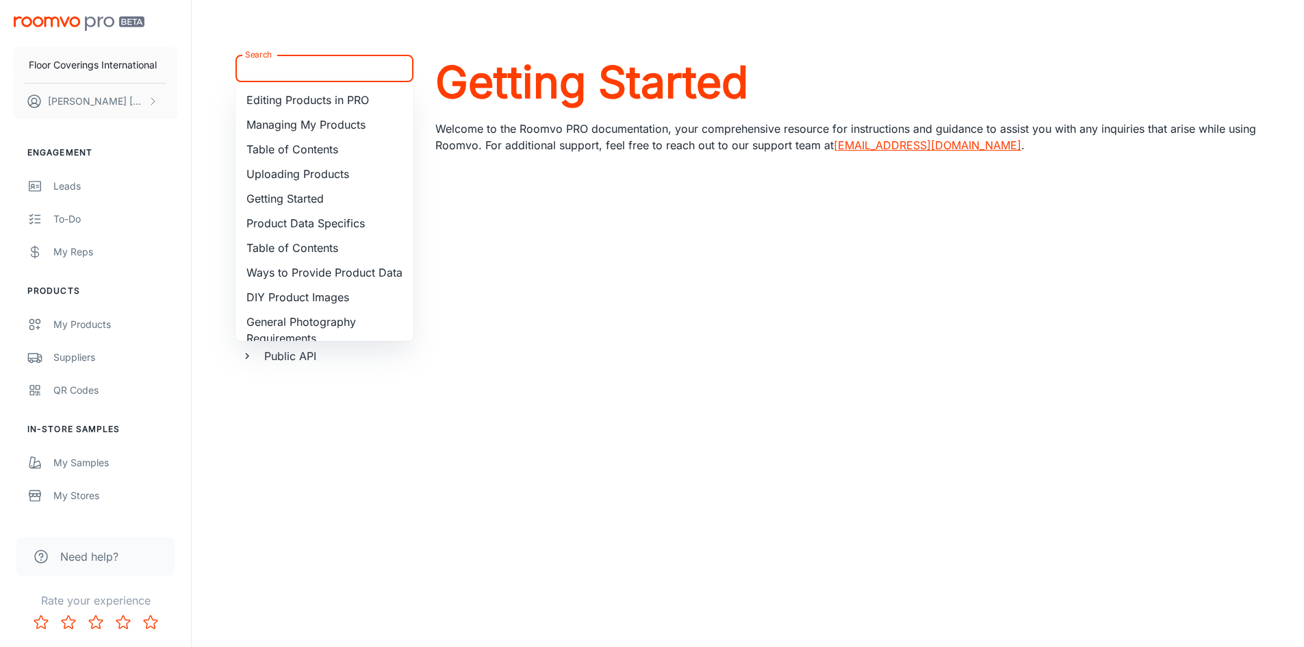
click at [318, 70] on input "Search" at bounding box center [313, 68] width 147 height 19
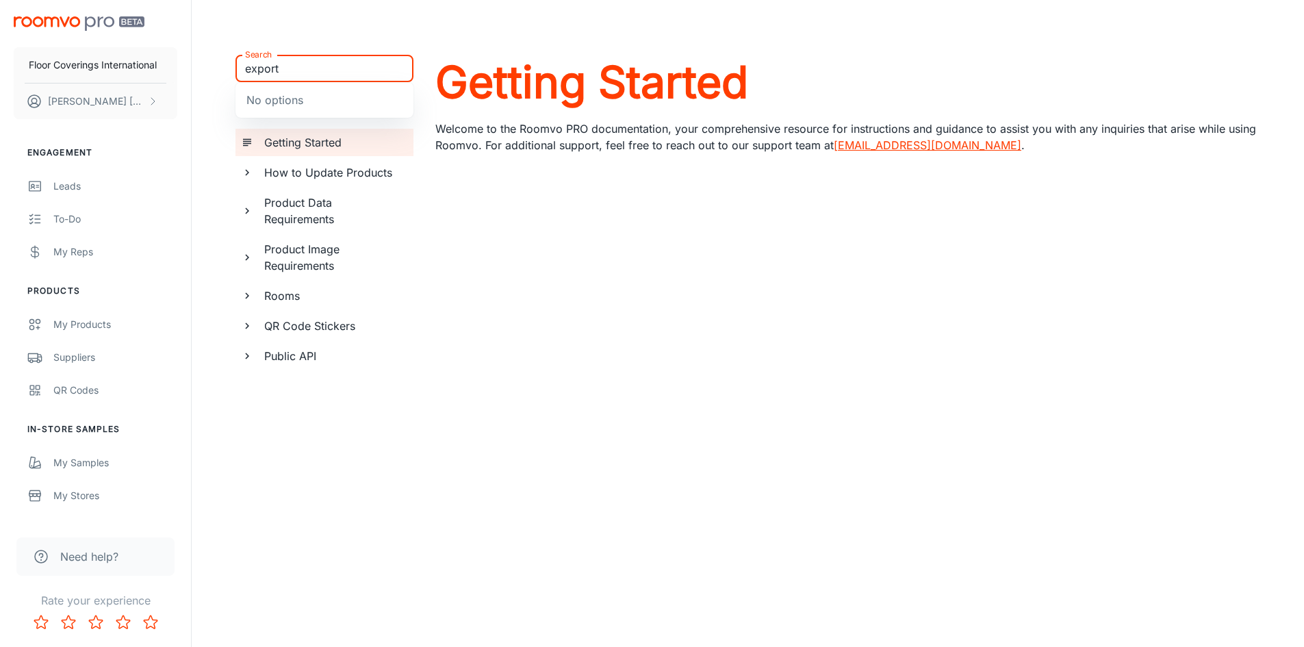
type input "export"
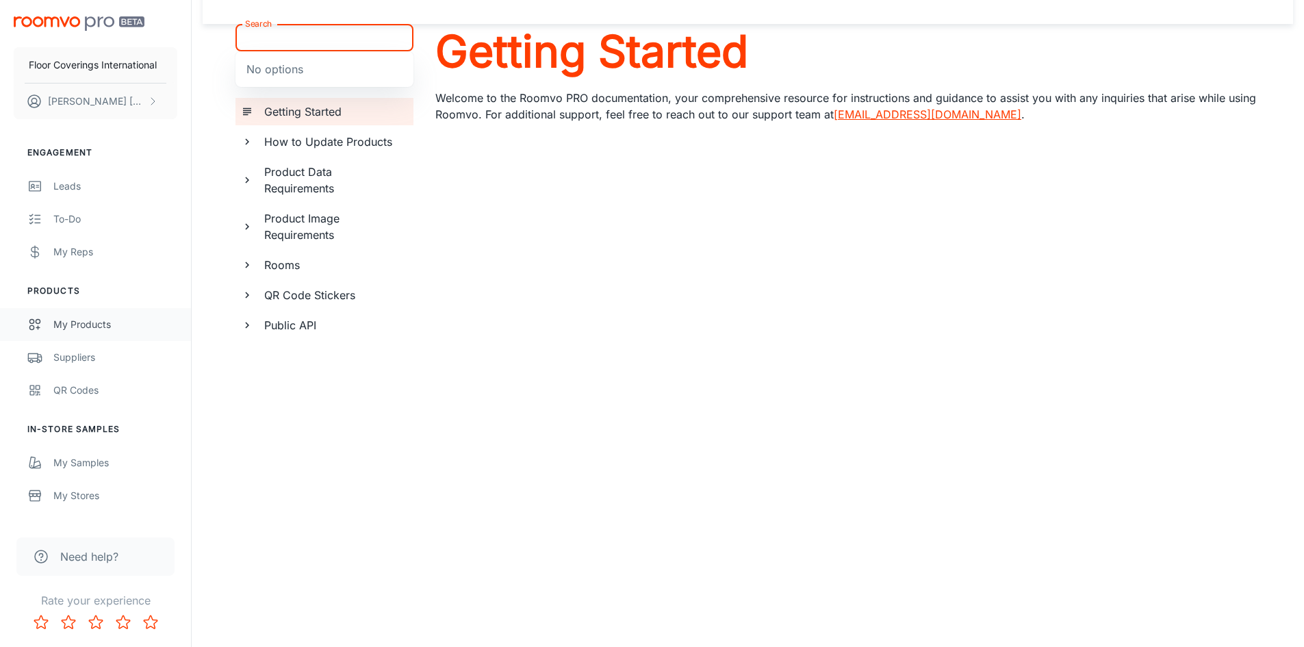
click at [118, 325] on div "My Products" at bounding box center [115, 324] width 124 height 15
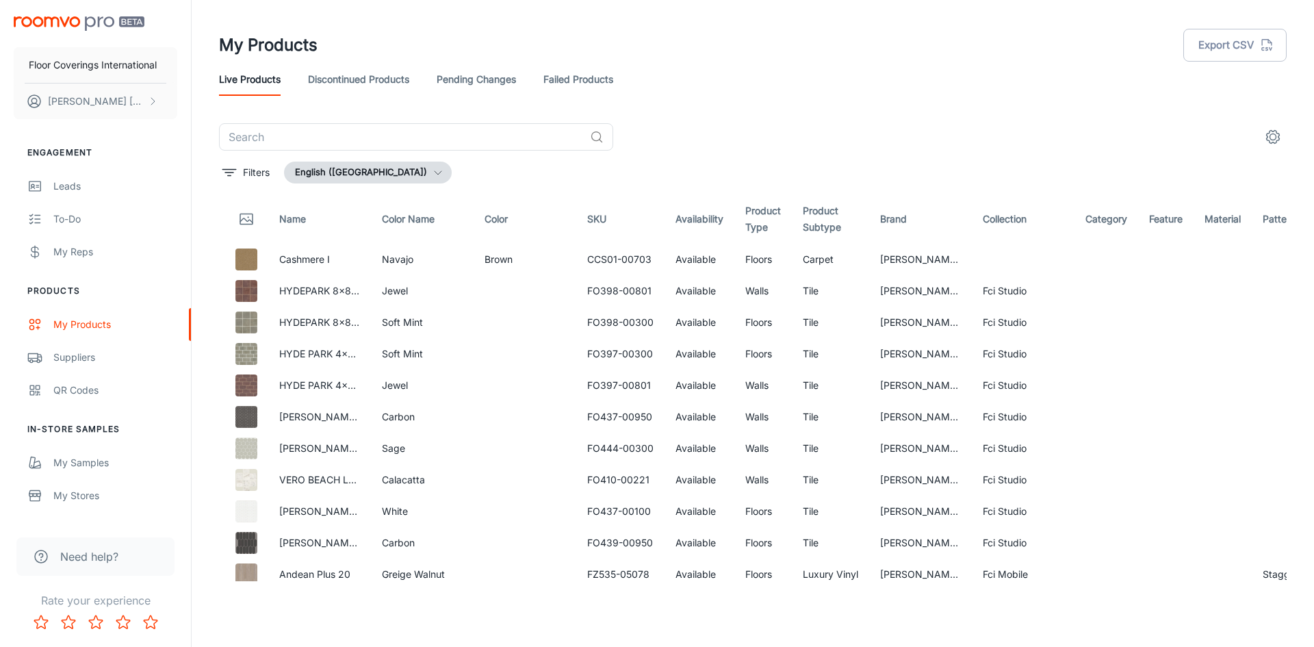
click at [728, 96] on header "My Products Export CSV Live Products Discontinued Products Pending Changes Fail…" at bounding box center [753, 61] width 1100 height 123
click at [967, 74] on div "Live Products Discontinued Products Pending Changes Failed Products" at bounding box center [753, 79] width 1068 height 33
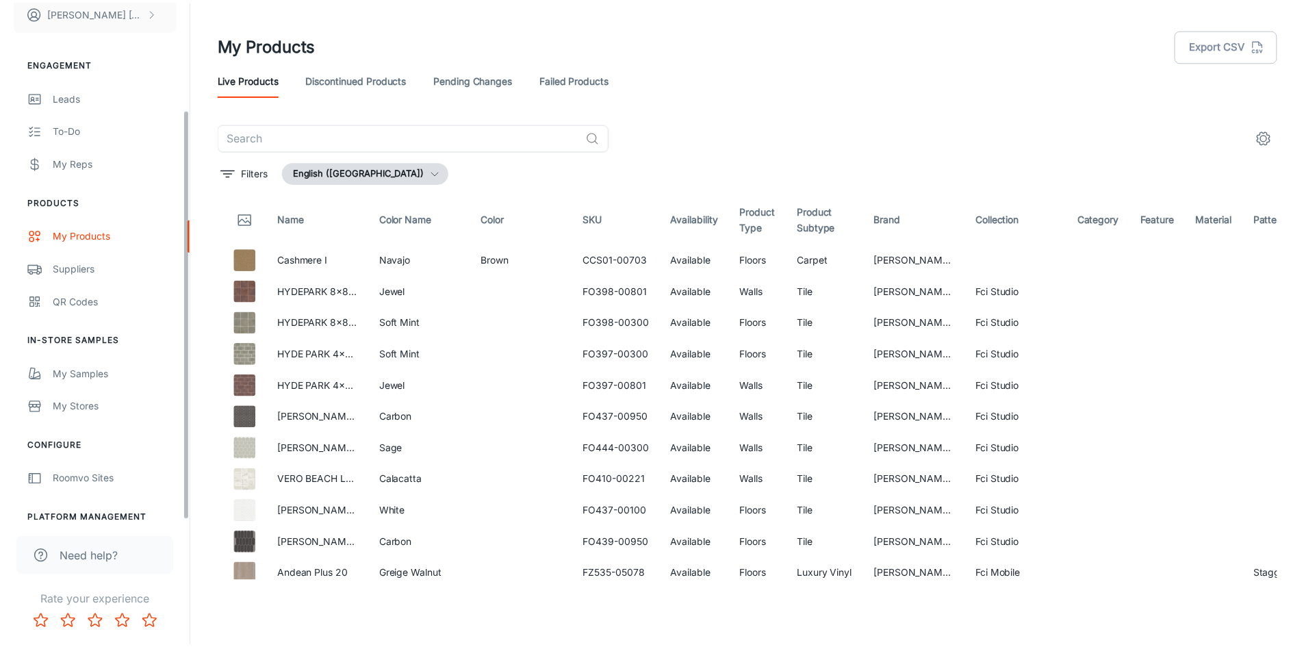
scroll to position [136, 0]
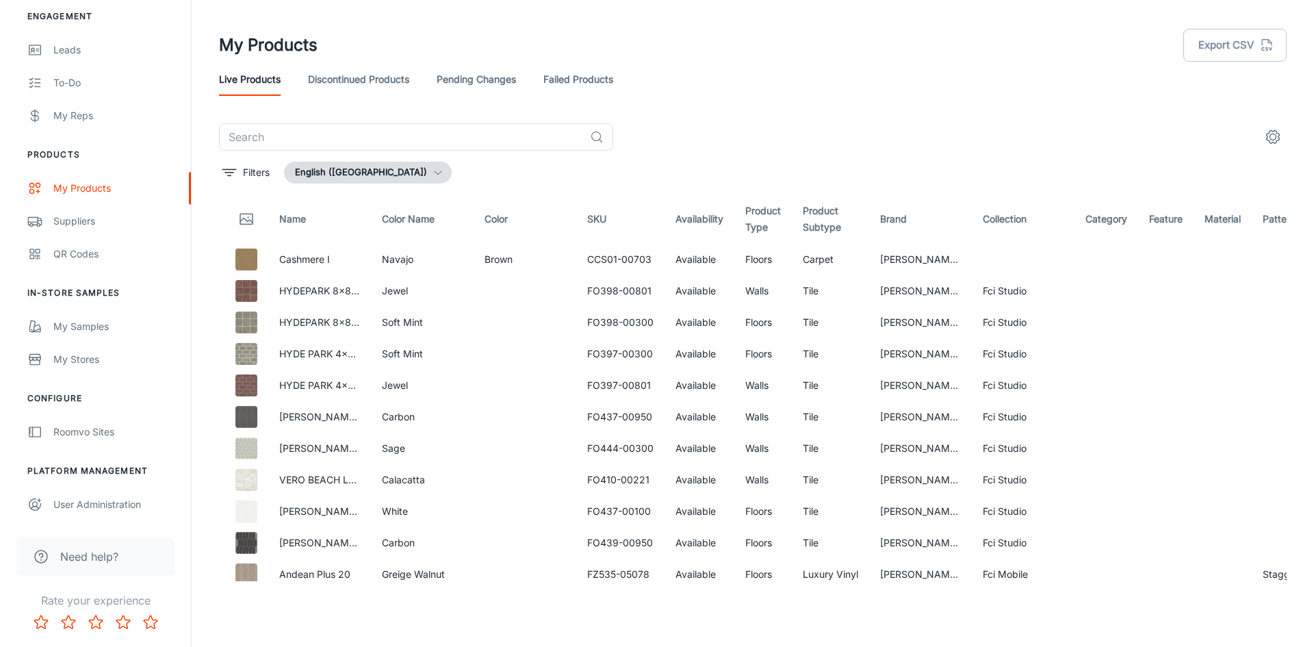
click at [98, 565] on div "Need help?" at bounding box center [95, 556] width 158 height 38
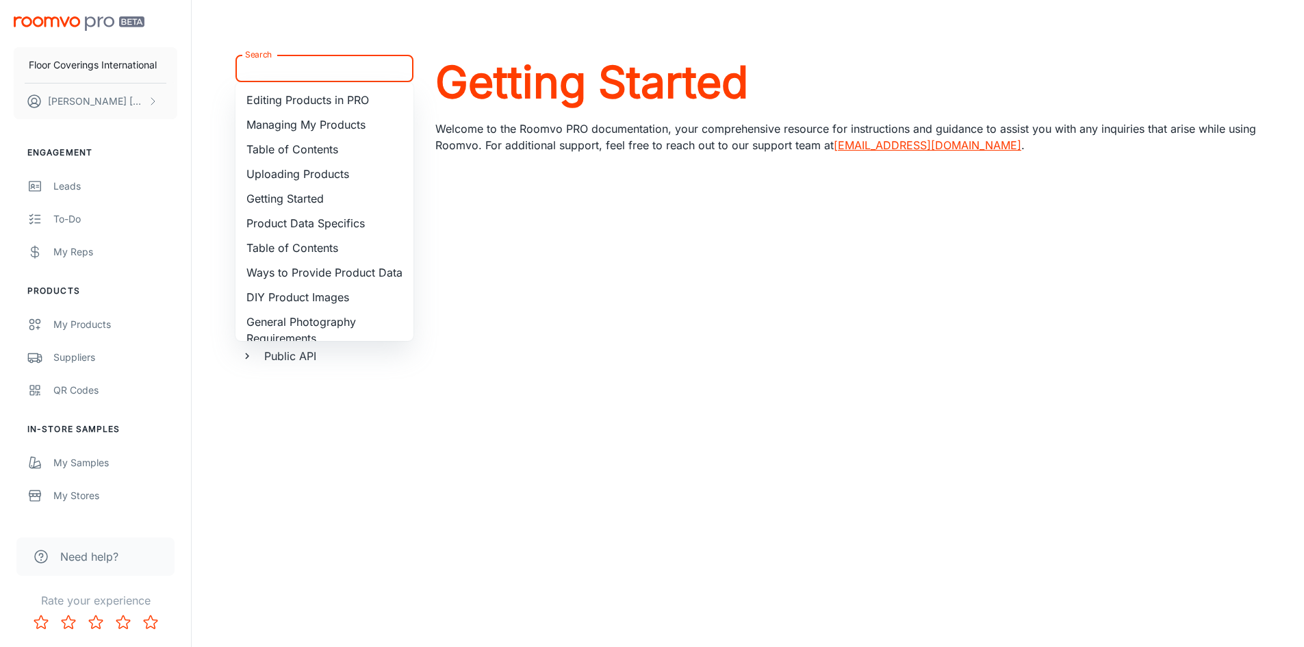
click at [324, 70] on input "Search" at bounding box center [313, 68] width 147 height 19
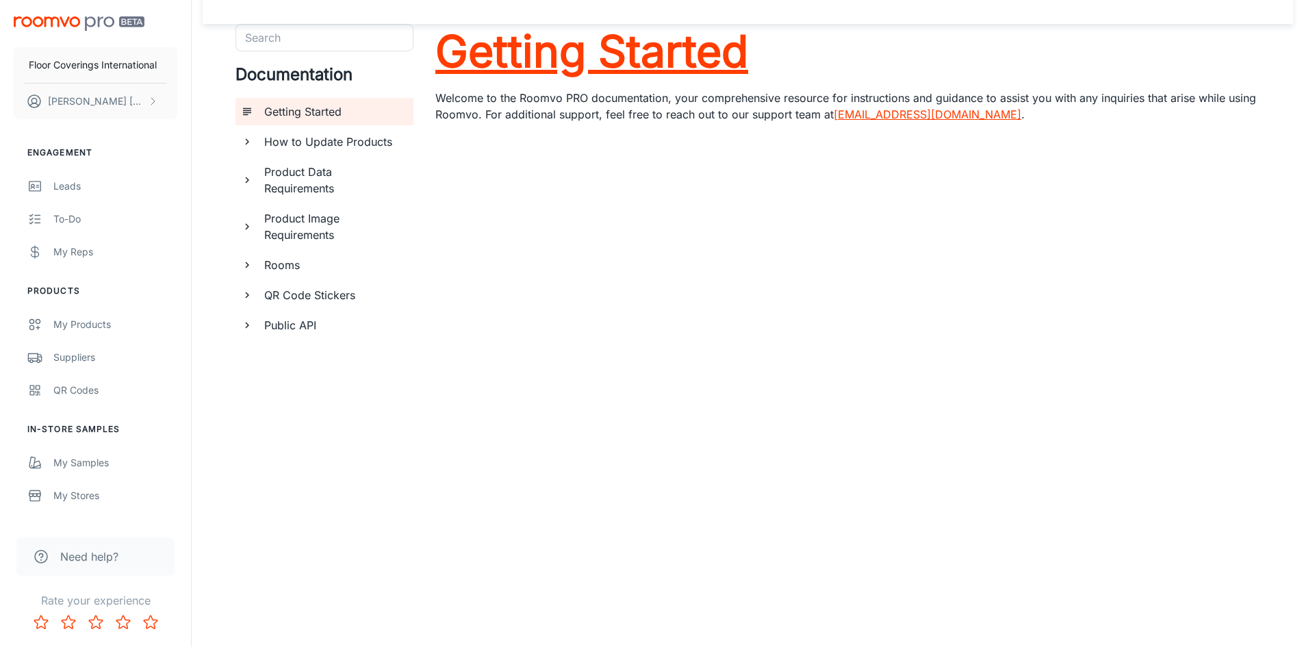
click at [870, 40] on h1 "Getting Started" at bounding box center [847, 51] width 825 height 55
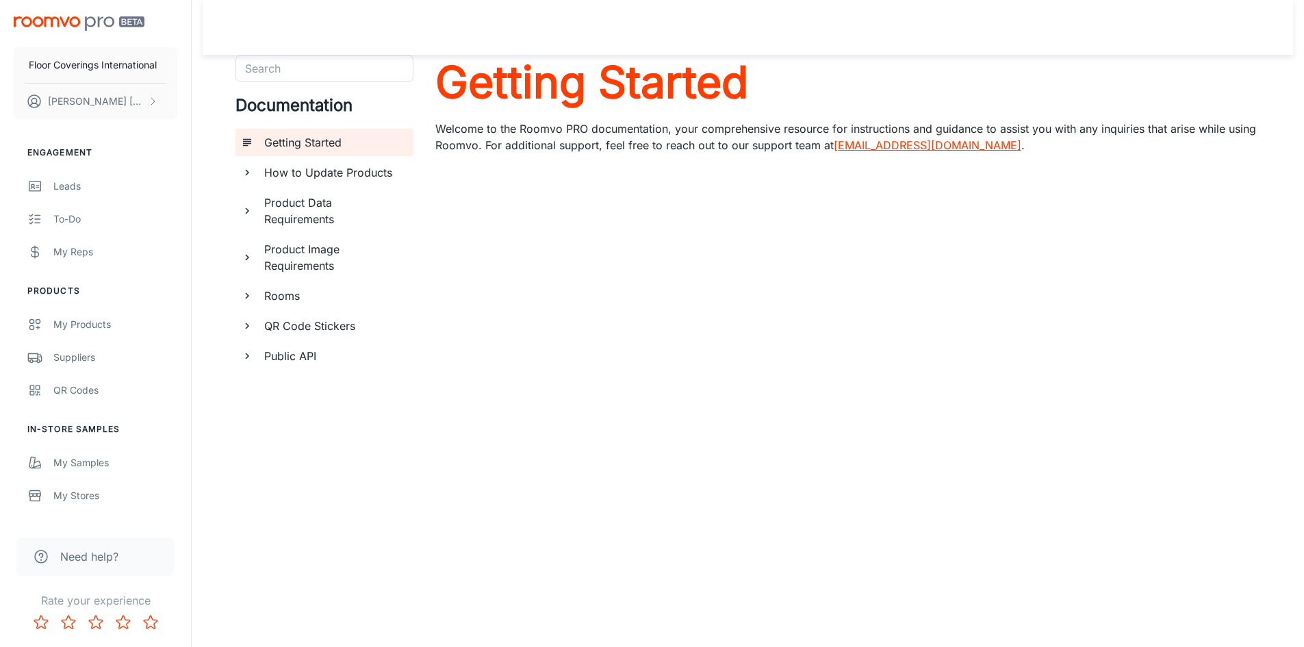
scroll to position [31, 0]
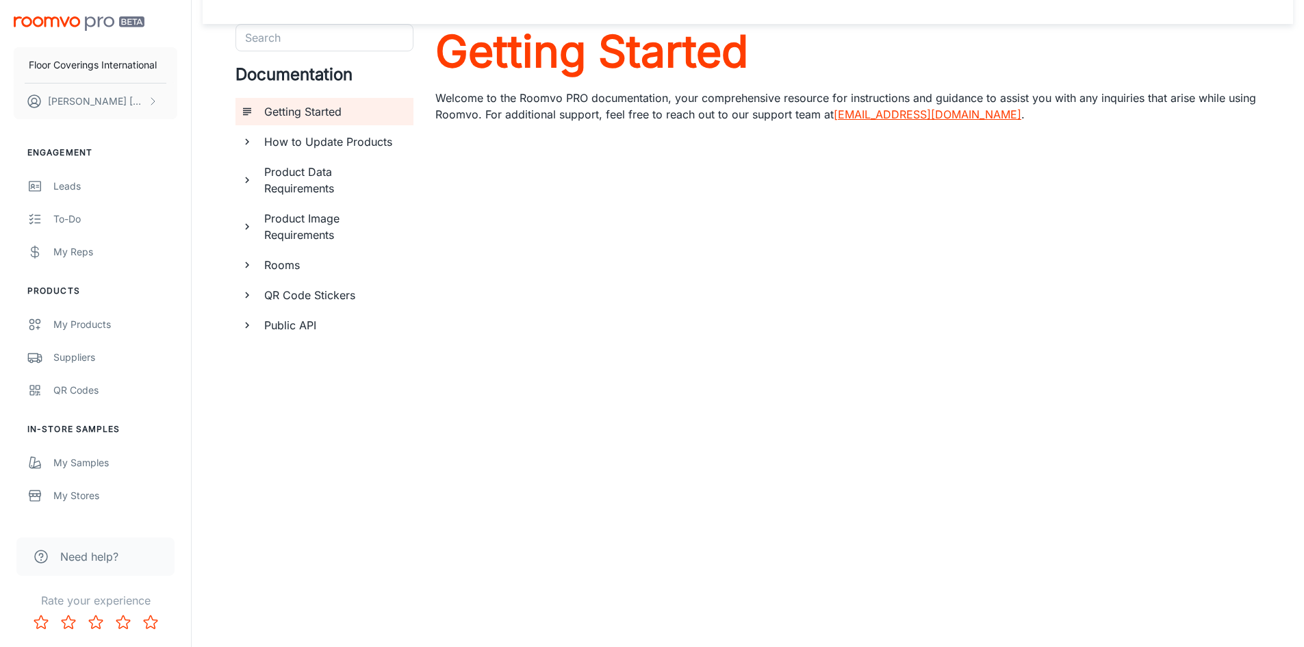
click at [77, 560] on span "Need help?" at bounding box center [89, 556] width 58 height 16
click at [40, 552] on icon at bounding box center [41, 556] width 16 height 16
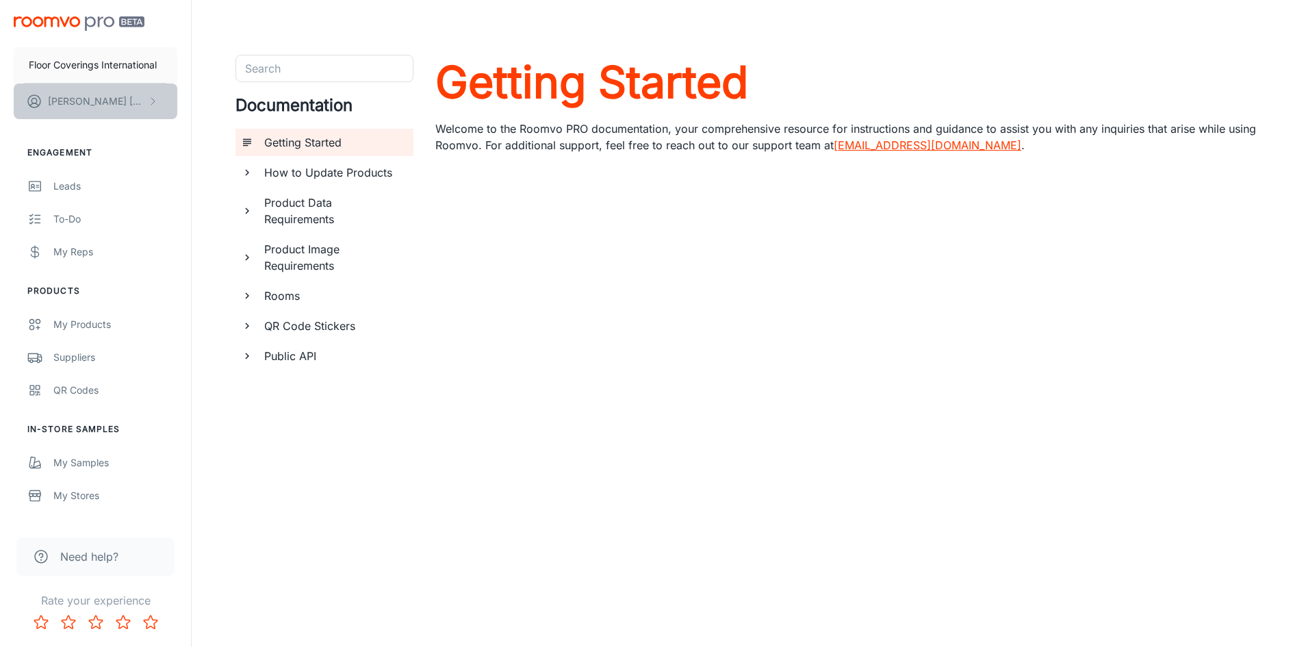
click at [151, 98] on icon "scrollable content" at bounding box center [152, 101] width 11 height 11
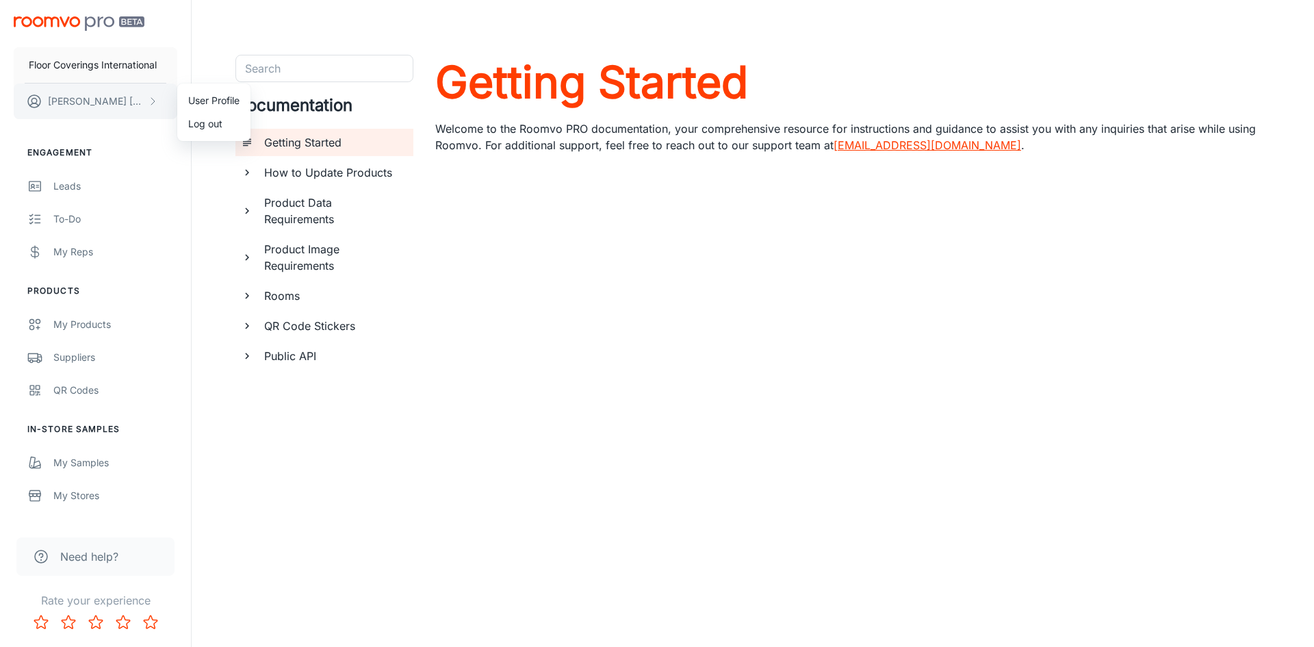
click at [151, 98] on div at bounding box center [657, 323] width 1314 height 647
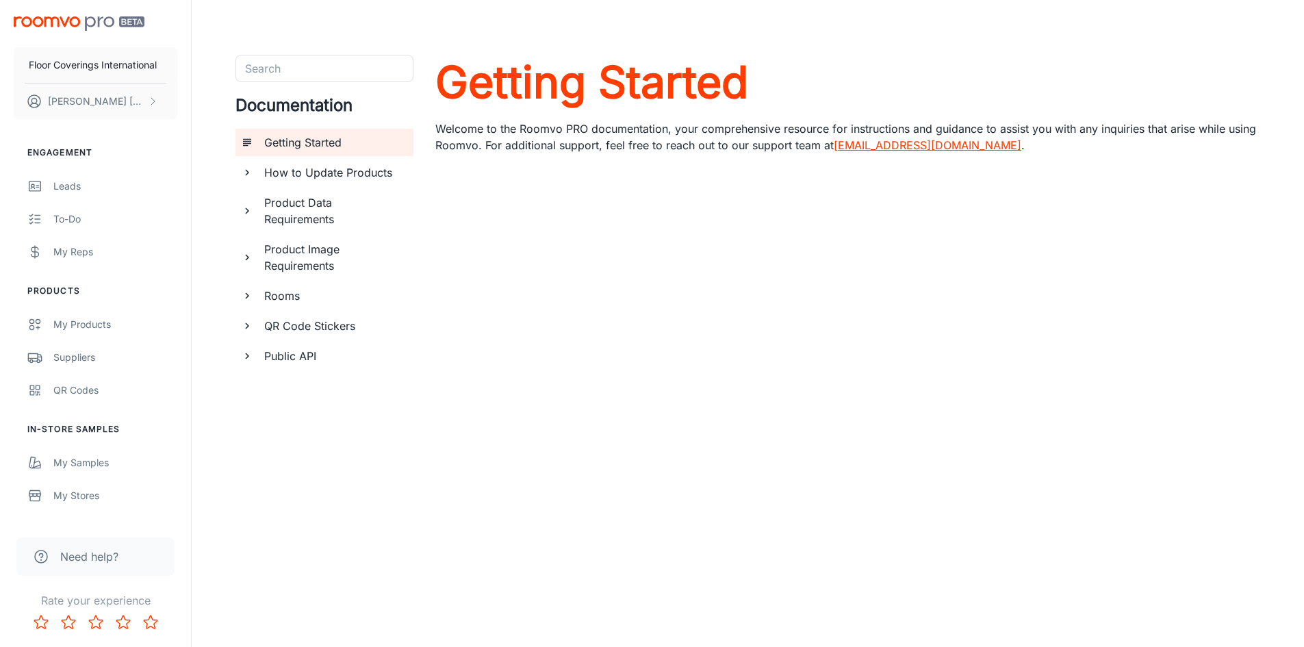
click at [923, 140] on link "support@roomvo.com" at bounding box center [928, 145] width 188 height 14
